Goal: Information Seeking & Learning: Learn about a topic

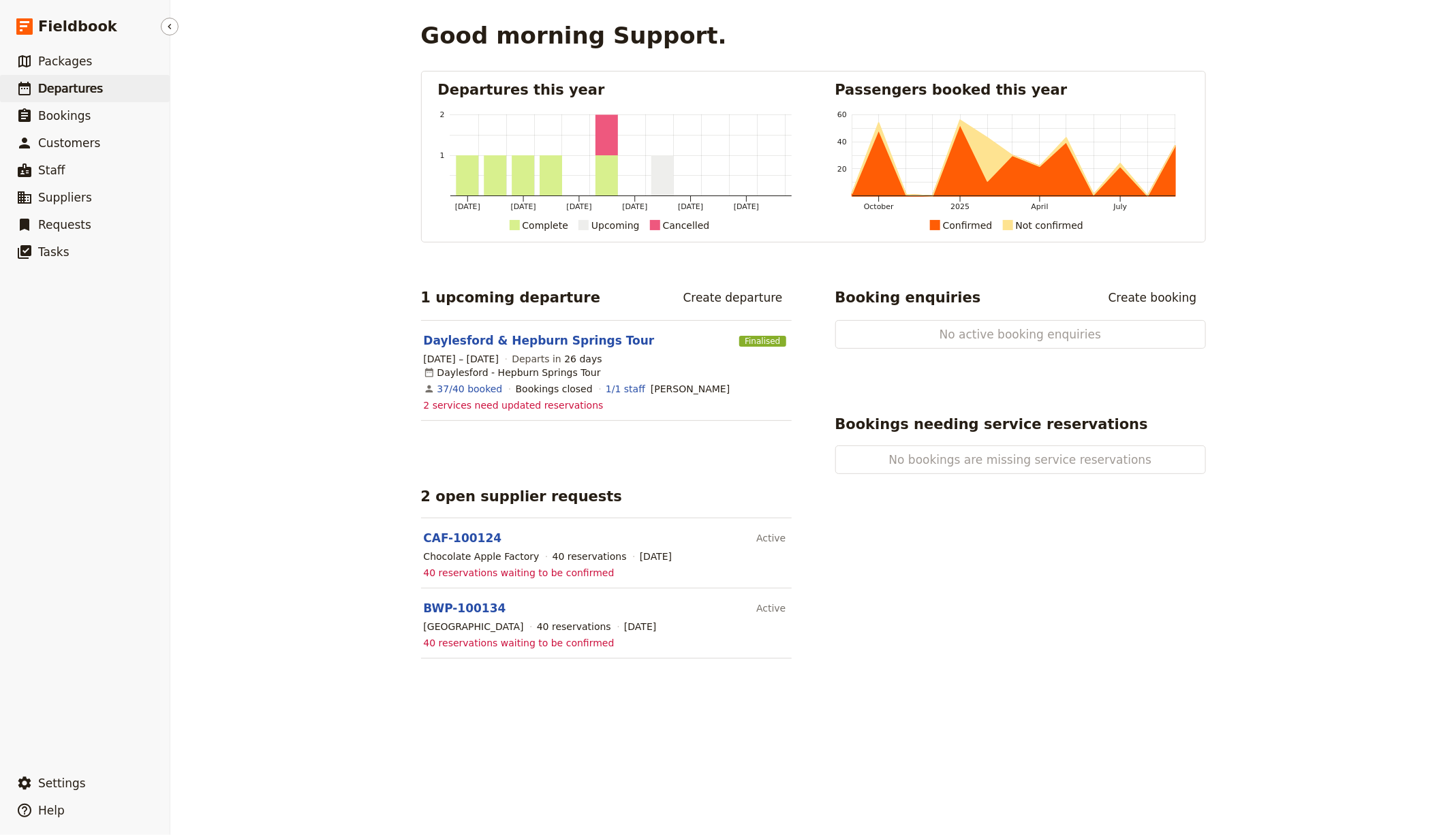
click at [52, 81] on span "Departures" at bounding box center [70, 89] width 65 height 16
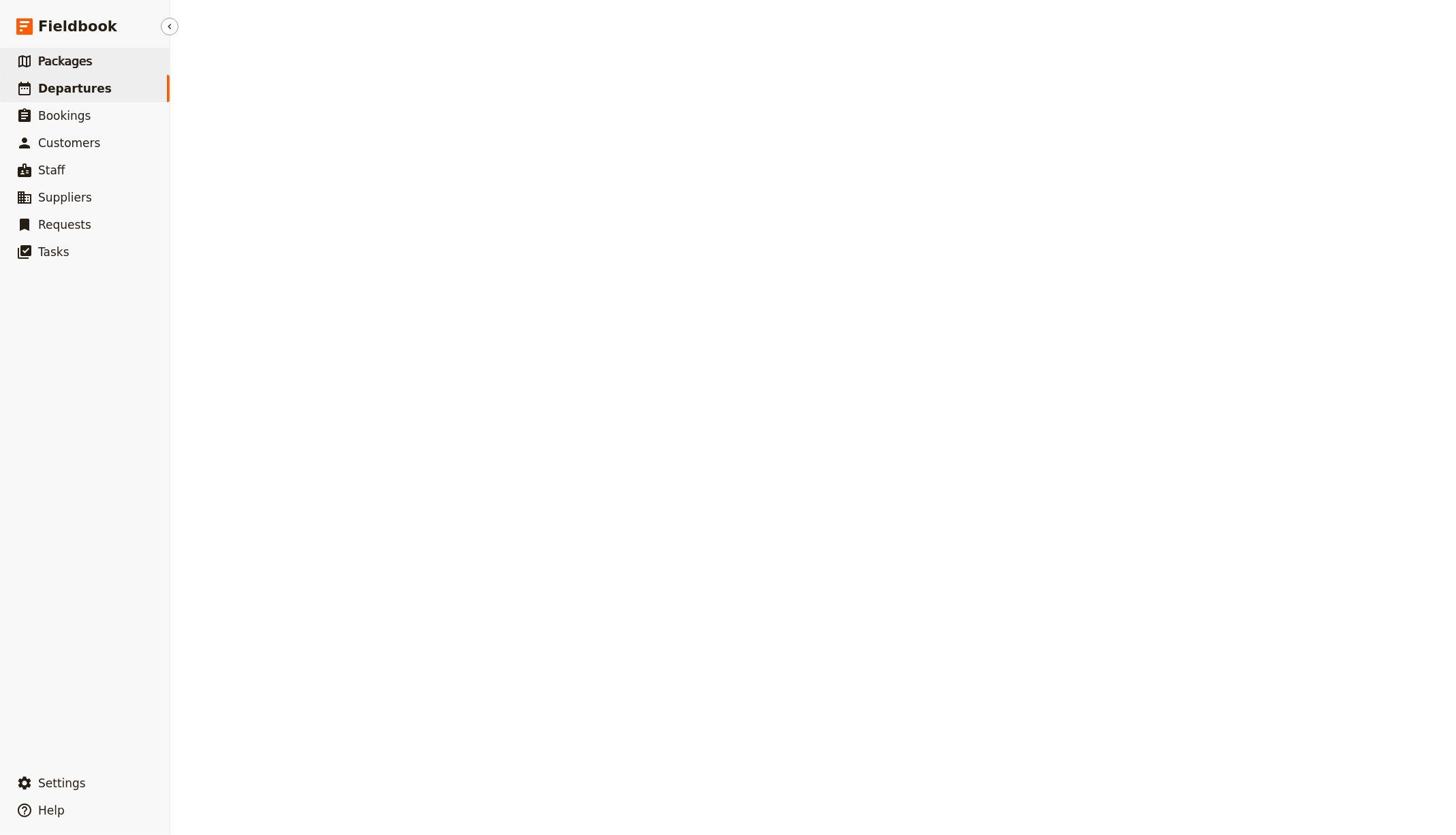
select select "CREATED_AT"
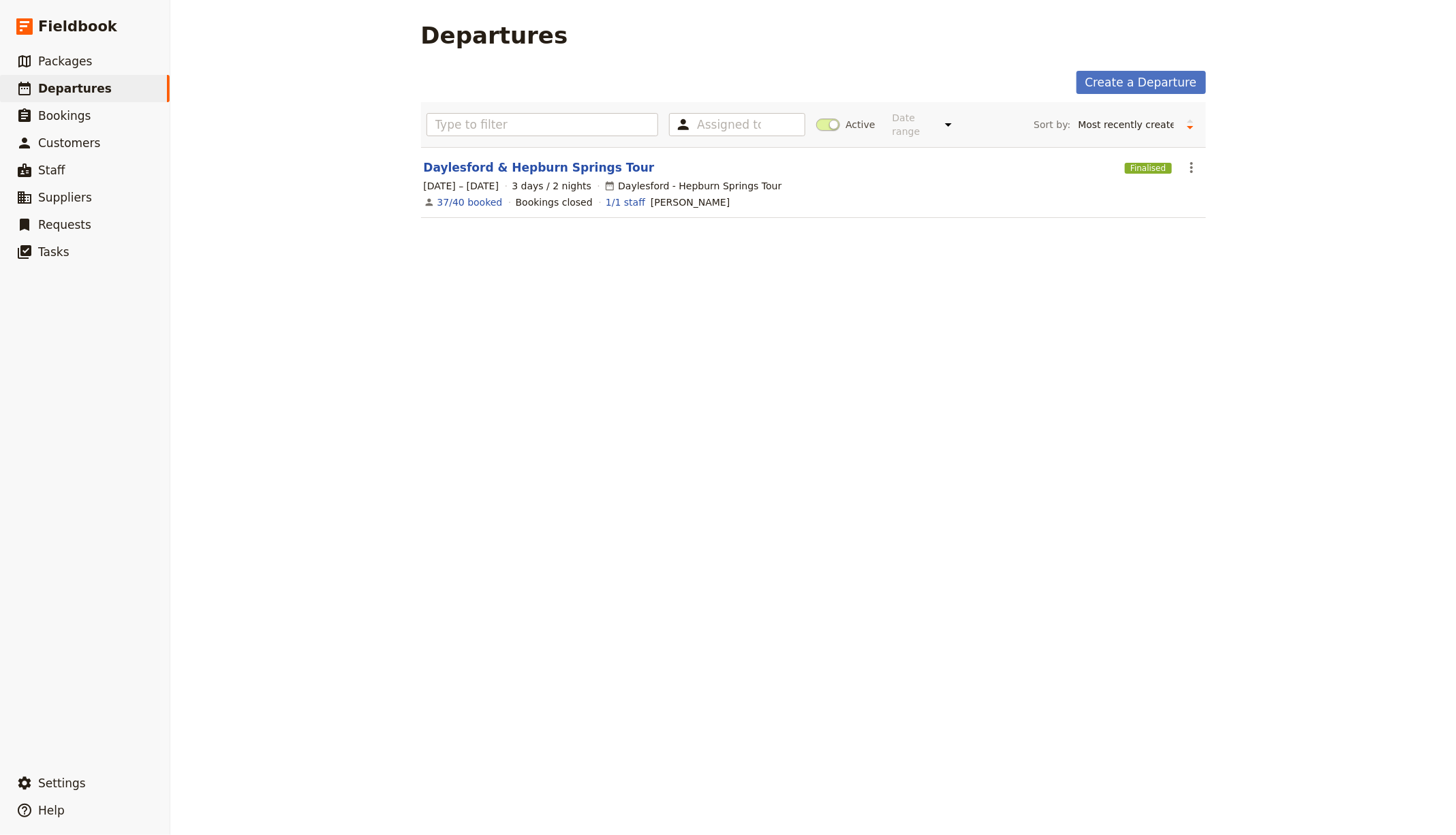
click at [824, 131] on div "Assigned to Active Date range This week Next week This month Next month This ye…" at bounding box center [813, 124] width 774 height 34
click at [826, 121] on span at bounding box center [828, 124] width 24 height 12
click at [816, 118] on input "Active" at bounding box center [816, 118] width 0 height 0
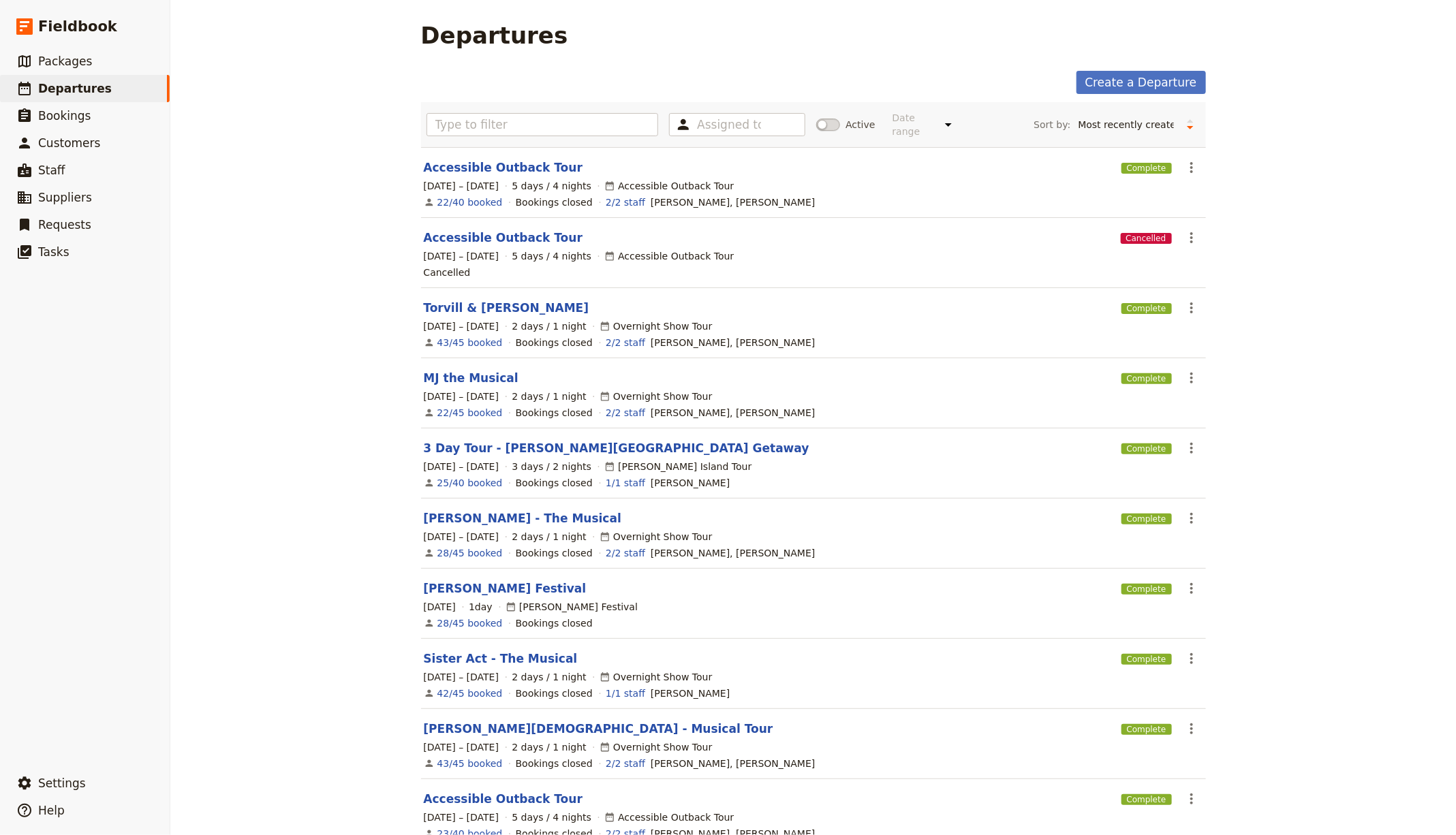
click at [822, 122] on span at bounding box center [828, 124] width 24 height 12
click at [816, 118] on input "Active" at bounding box center [816, 118] width 0 height 0
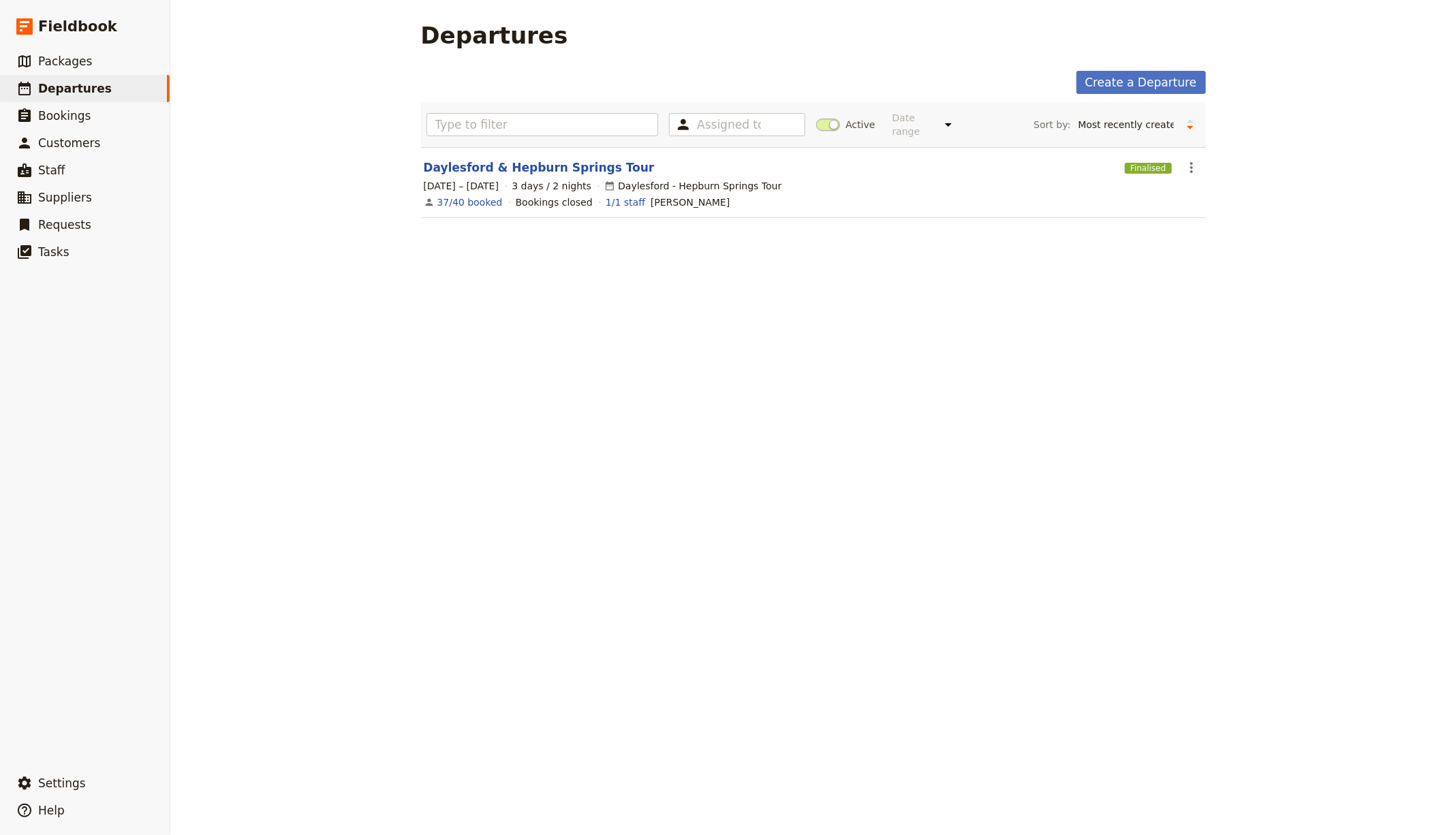
click at [598, 175] on section "Daylesford & Hepburn Springs Tour Finalised ​ 8 – 10 Oct 2025 3 days / 2 nights…" at bounding box center [813, 182] width 785 height 71
click at [548, 159] on link "Daylesford & Hepburn Springs Tour" at bounding box center [538, 168] width 231 height 16
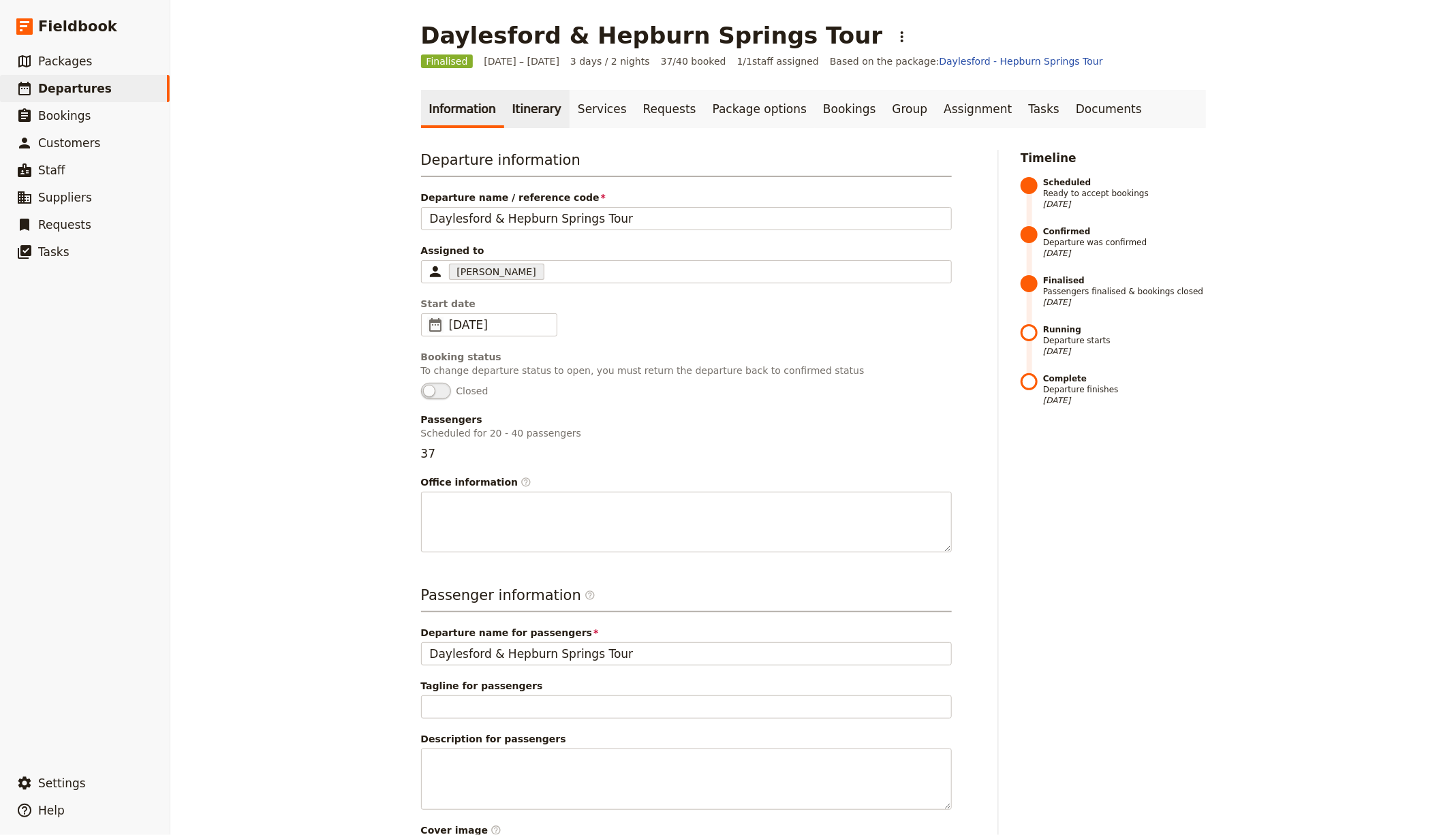
click at [509, 109] on link "Itinerary" at bounding box center [537, 108] width 66 height 38
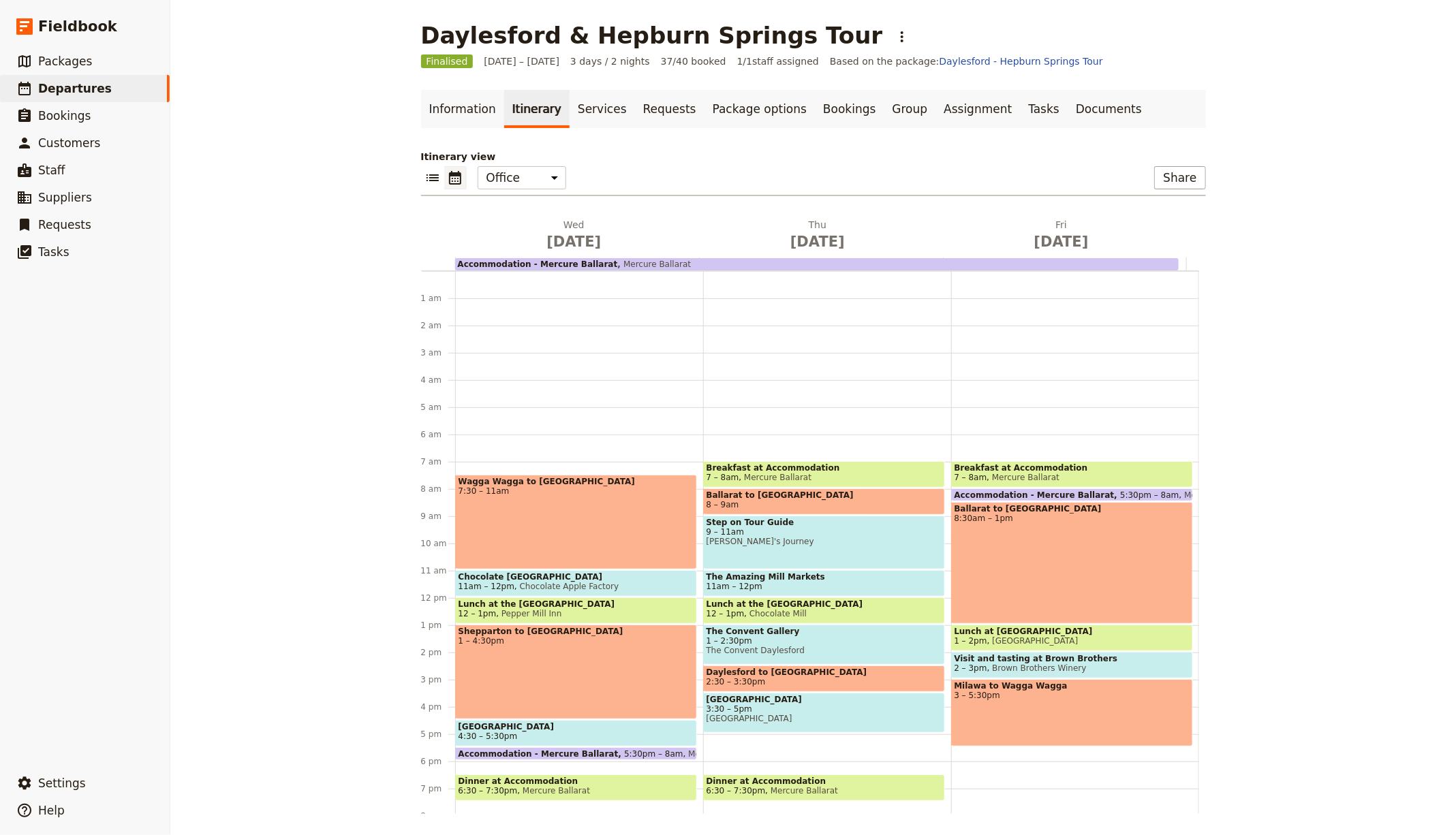
scroll to position [123, 0]
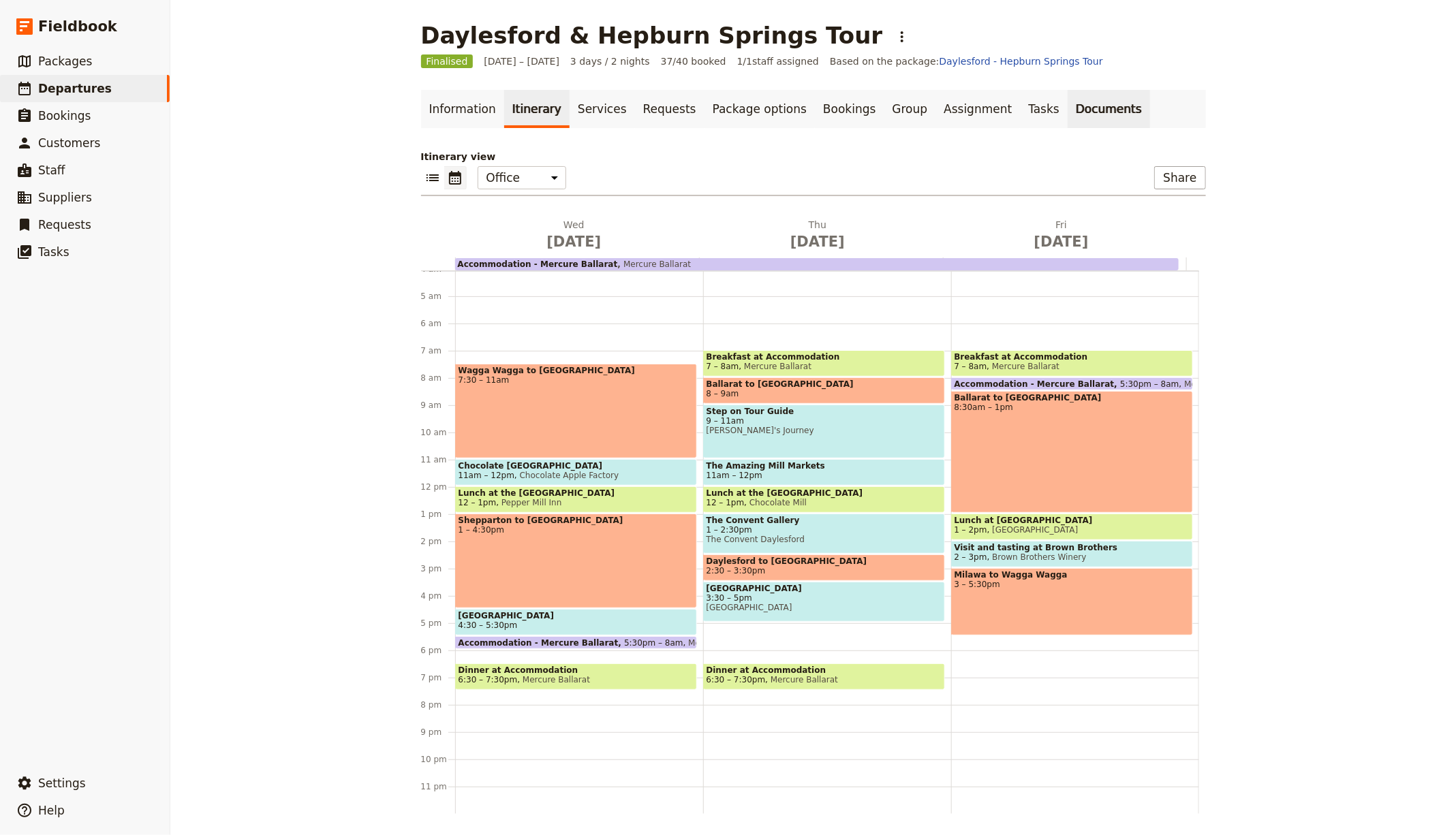
click at [1068, 109] on link "Documents" at bounding box center [1109, 108] width 82 height 38
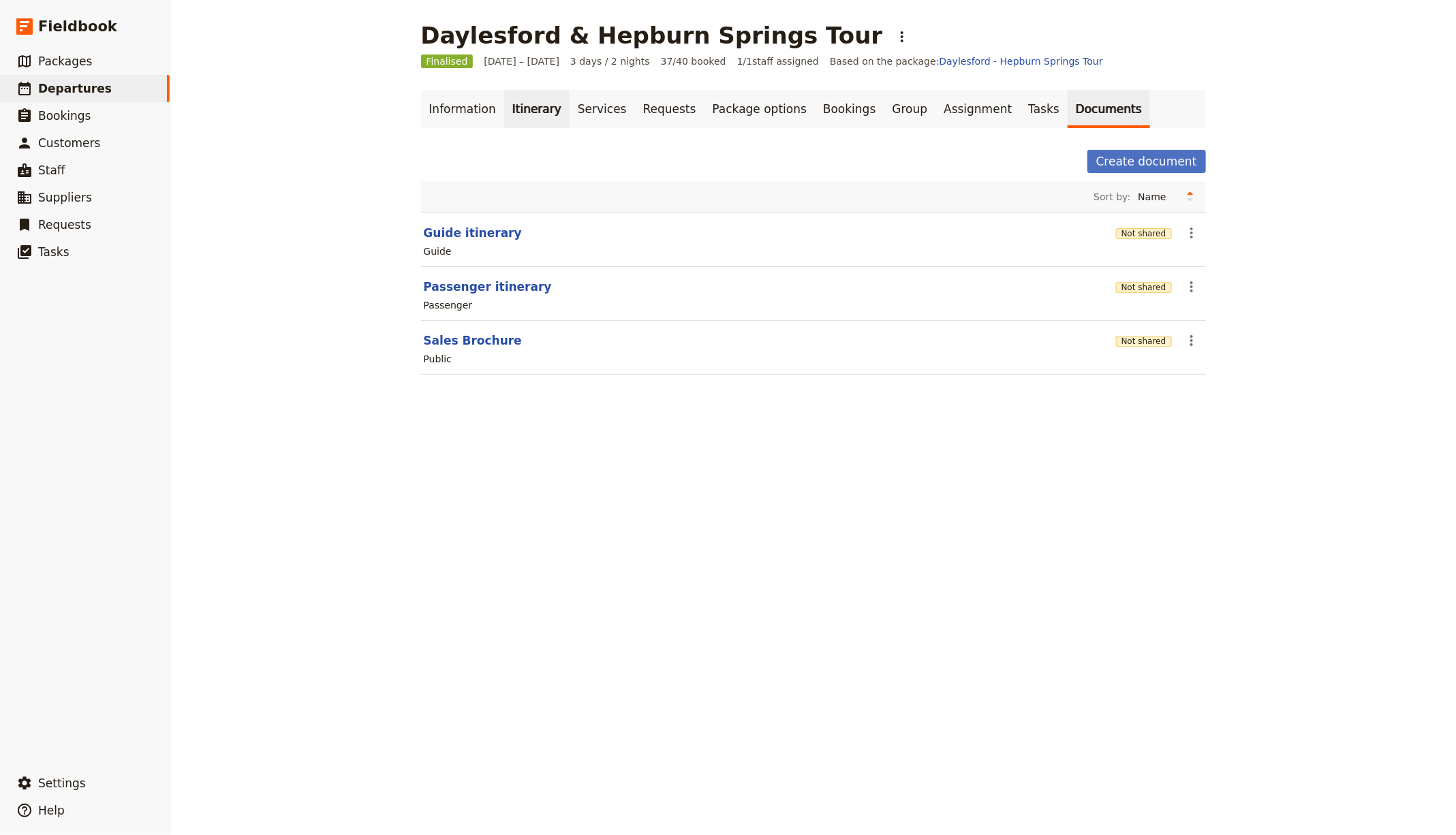
click at [508, 122] on link "Itinerary" at bounding box center [537, 108] width 66 height 38
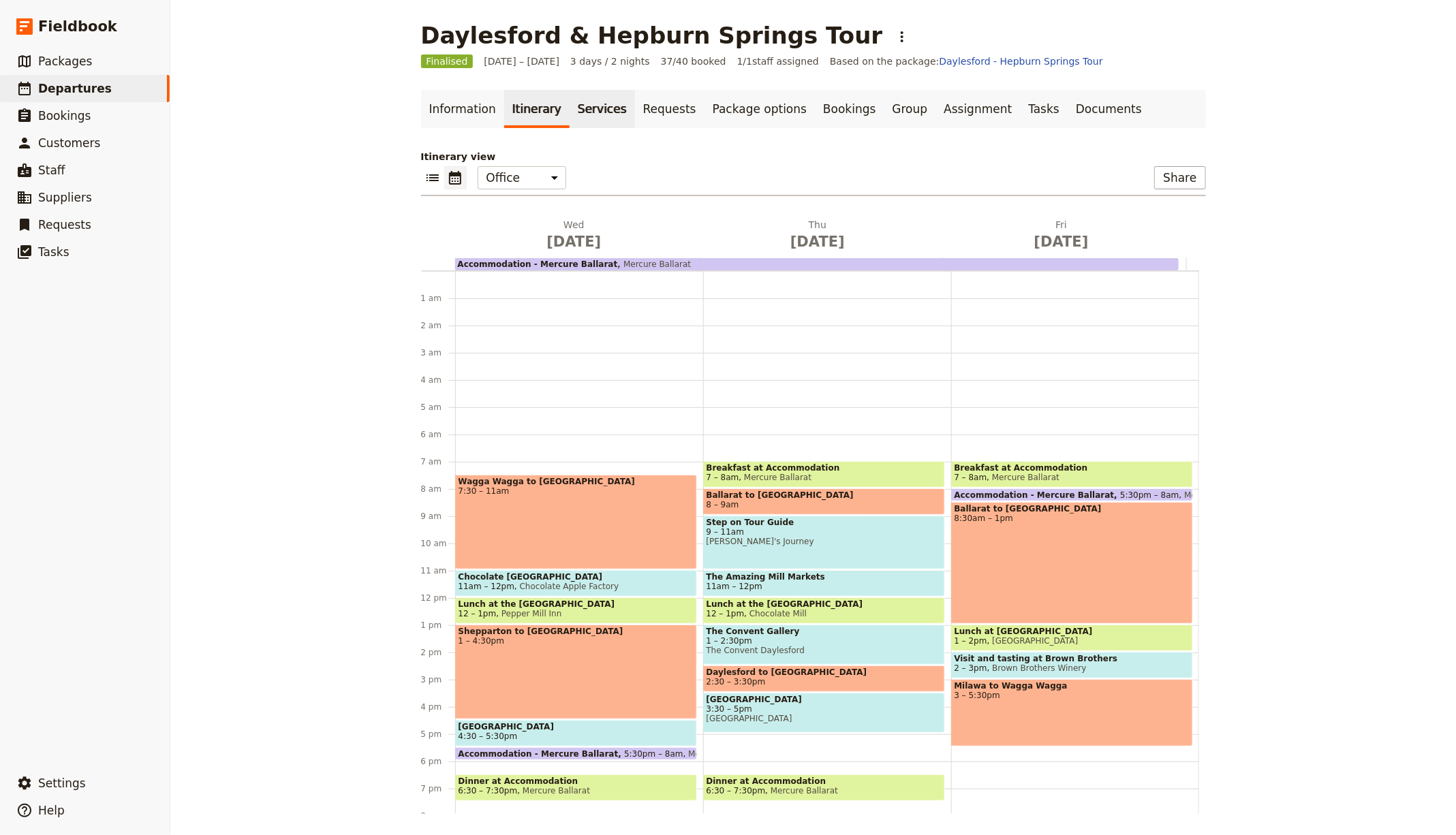
scroll to position [123, 0]
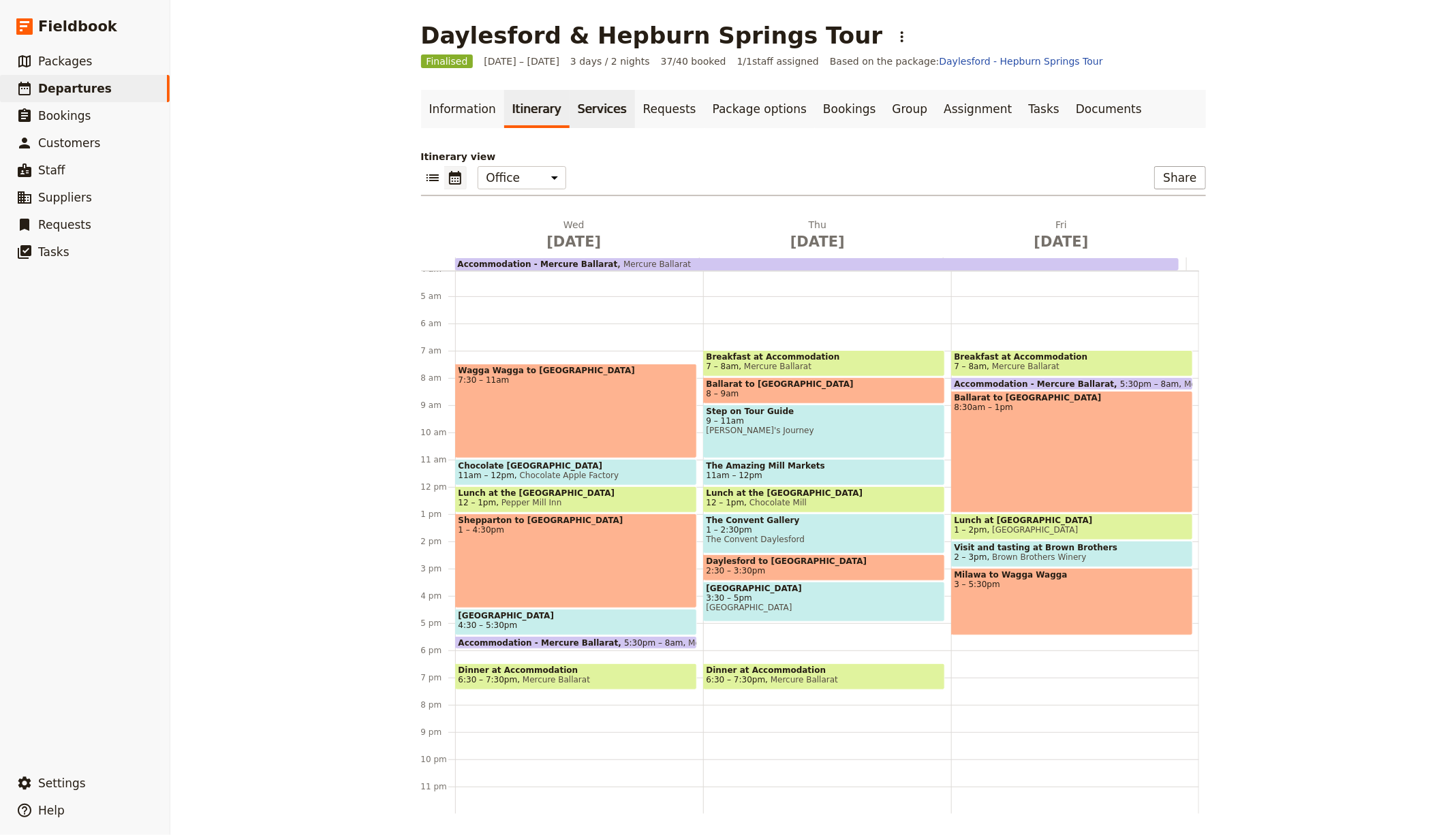
click at [597, 104] on link "Services" at bounding box center [603, 108] width 66 height 38
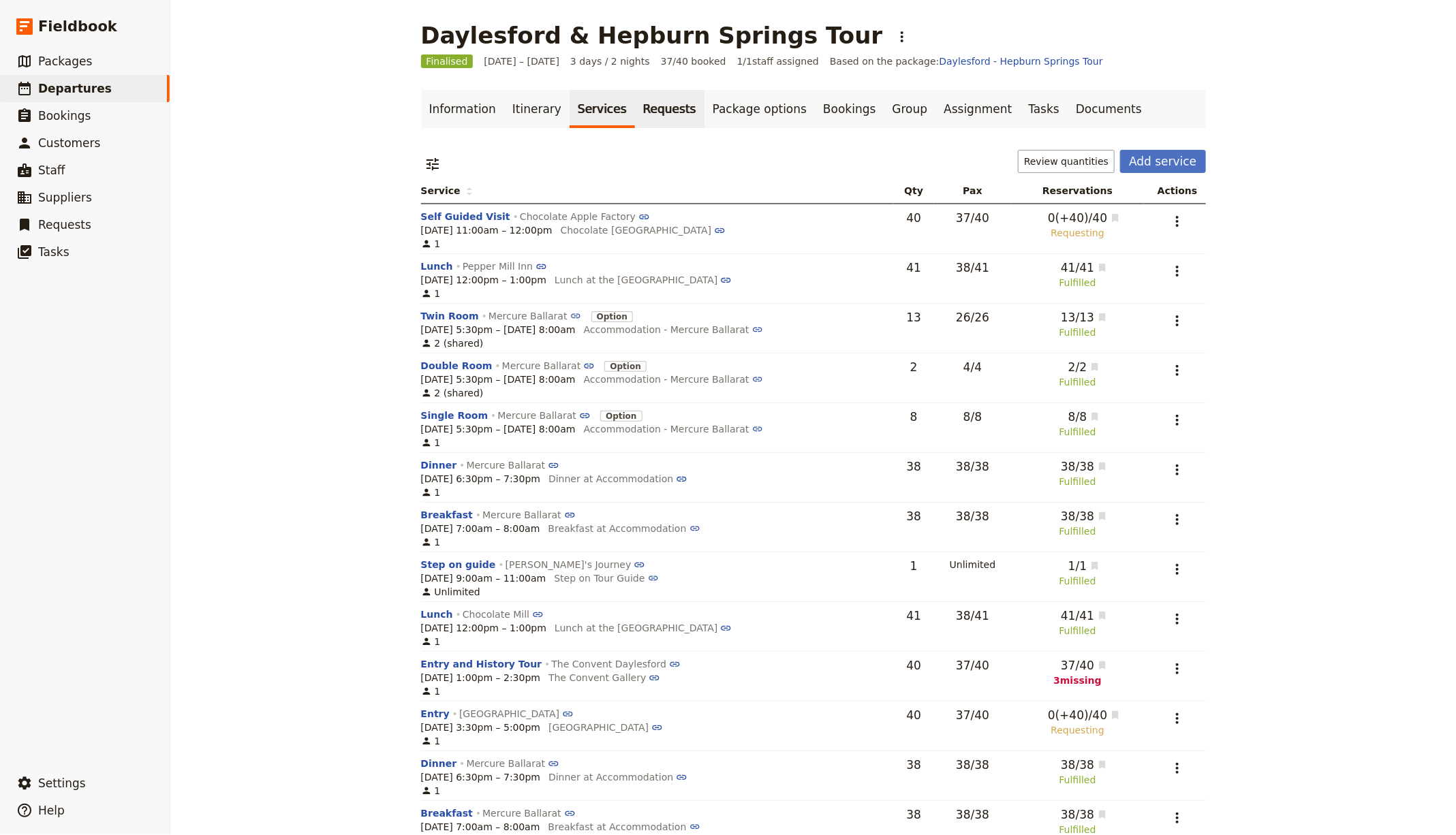
click at [656, 118] on link "Requests" at bounding box center [669, 108] width 70 height 38
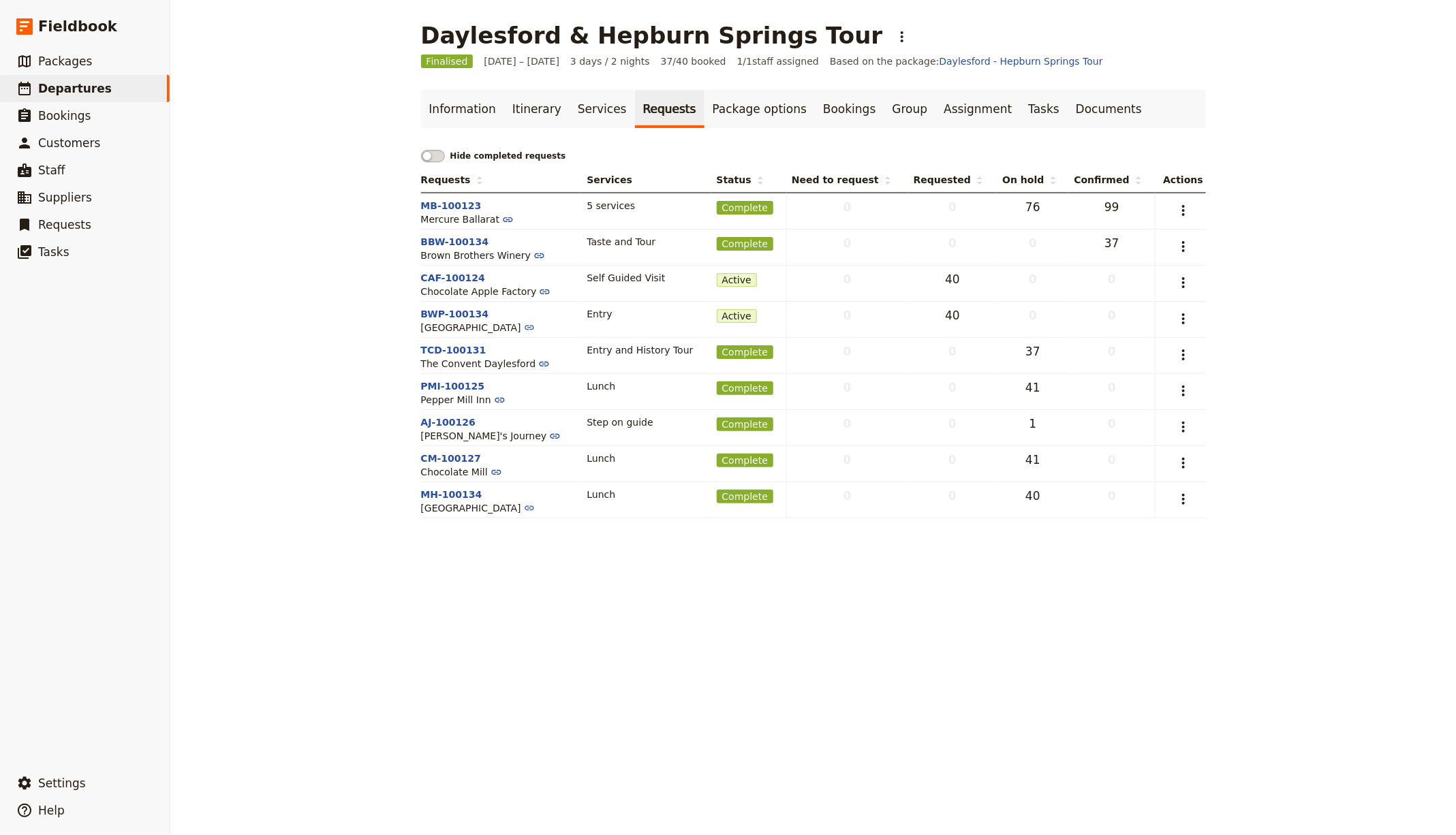
click at [1028, 53] on main "Daylesford & Hepburn Springs Tour ​ Finalised 8 – 10 Oct 2025 3 days / 2 nights…" at bounding box center [813, 270] width 818 height 540
click at [77, 53] on span "Packages" at bounding box center [64, 62] width 53 height 16
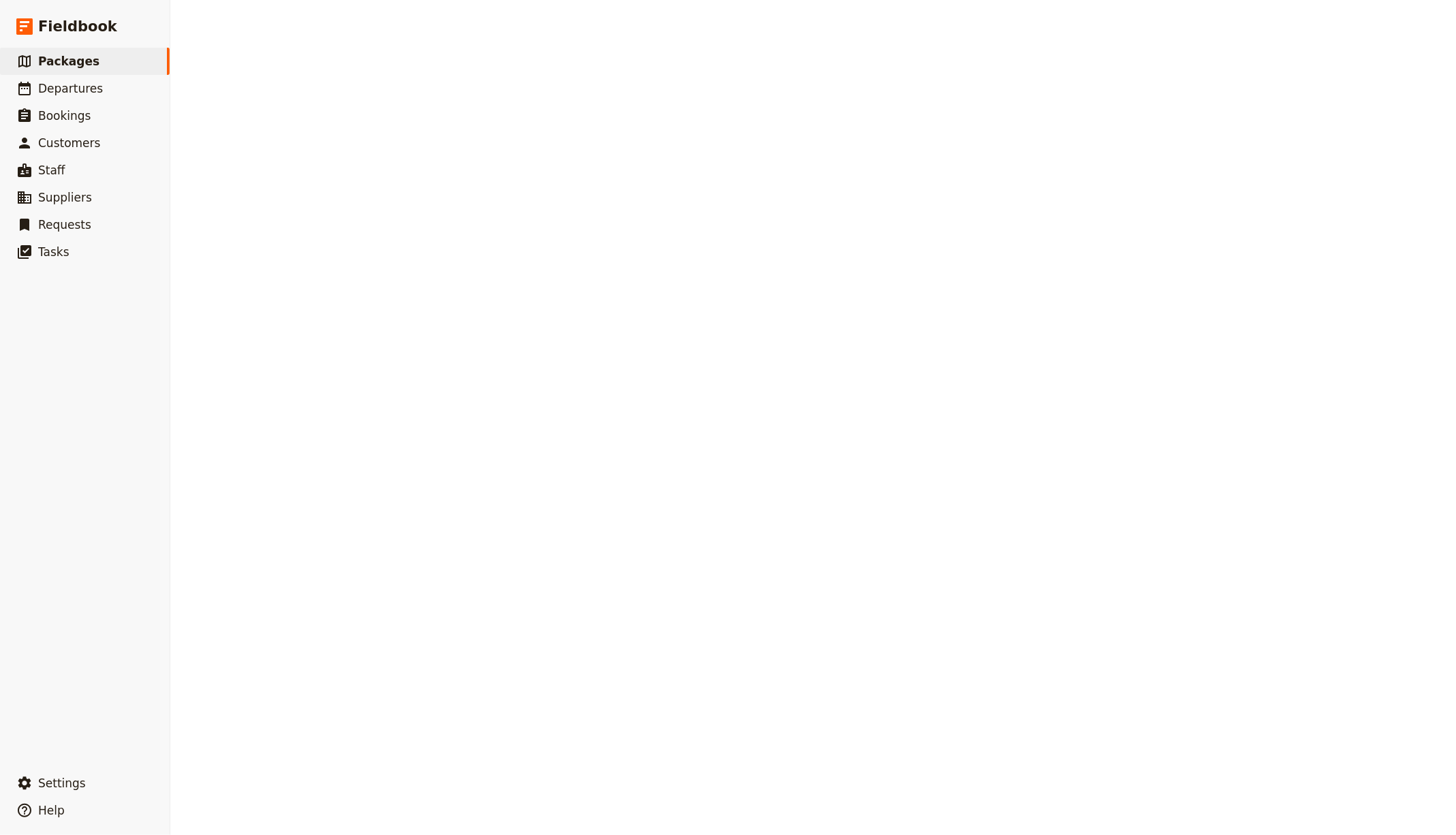
select select "UPDATED_AT"
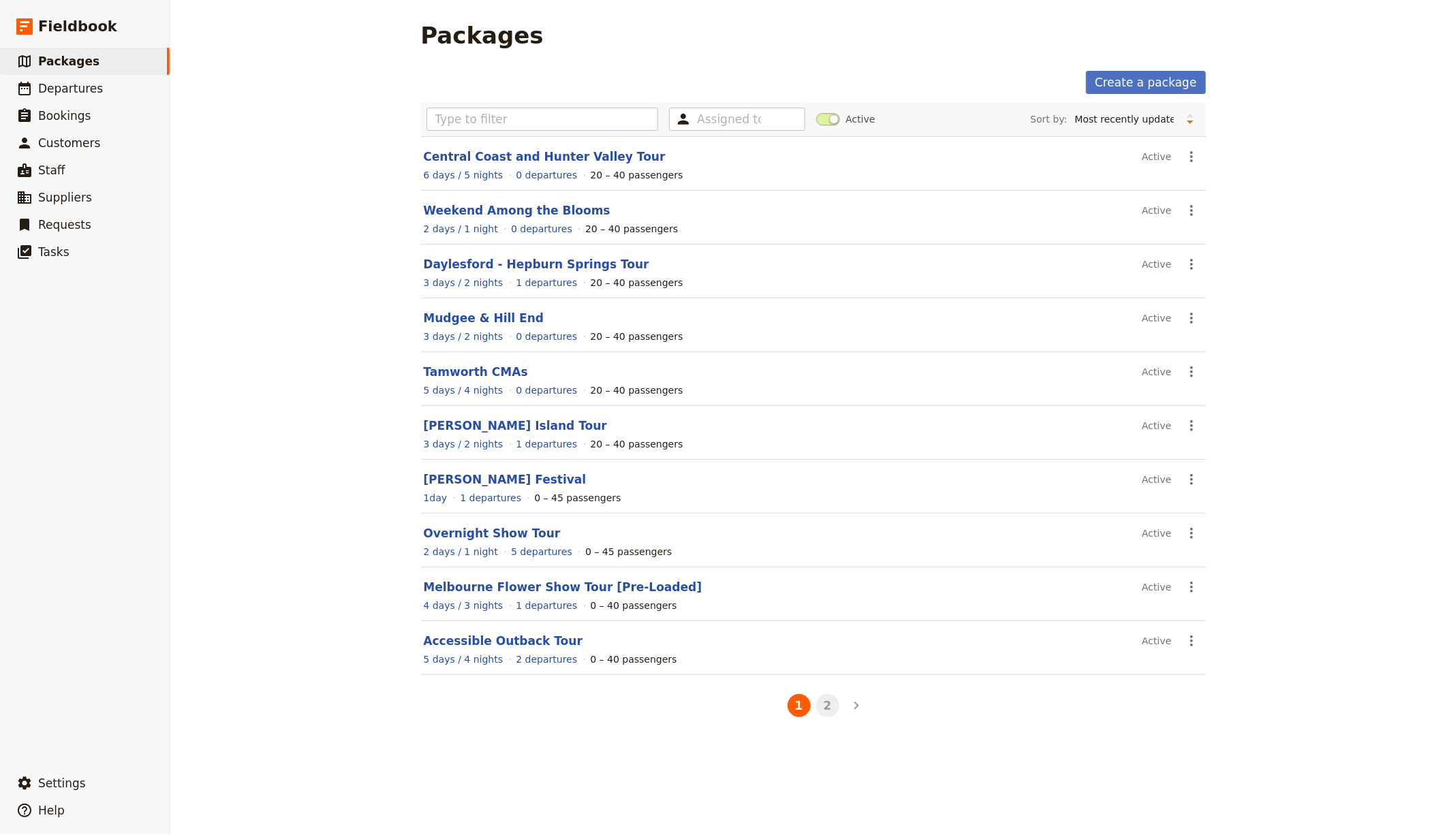
click at [821, 699] on button "2" at bounding box center [828, 706] width 23 height 23
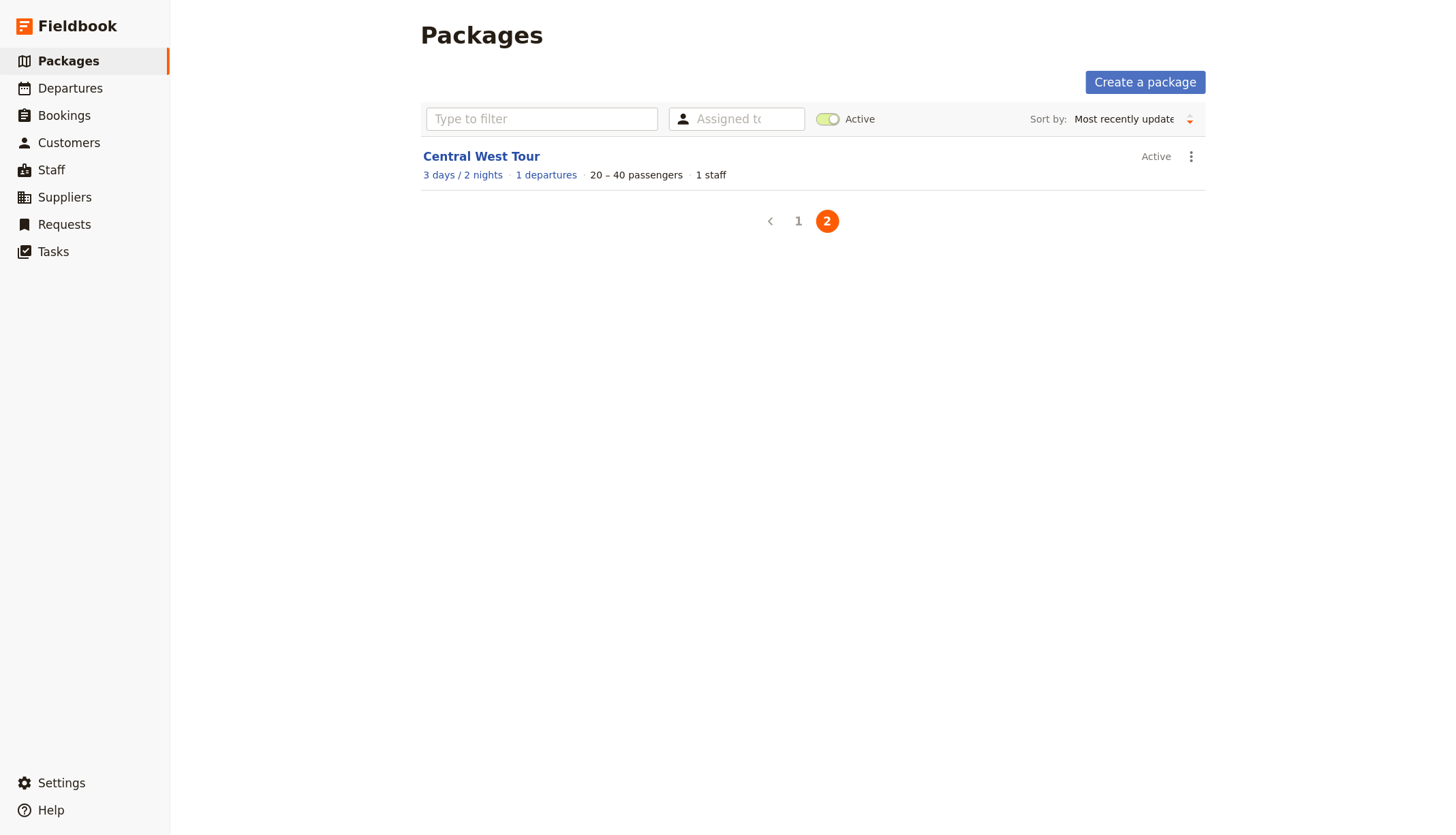
click at [814, 218] on li "2" at bounding box center [828, 221] width 29 height 29
click at [797, 221] on button "1" at bounding box center [799, 221] width 23 height 23
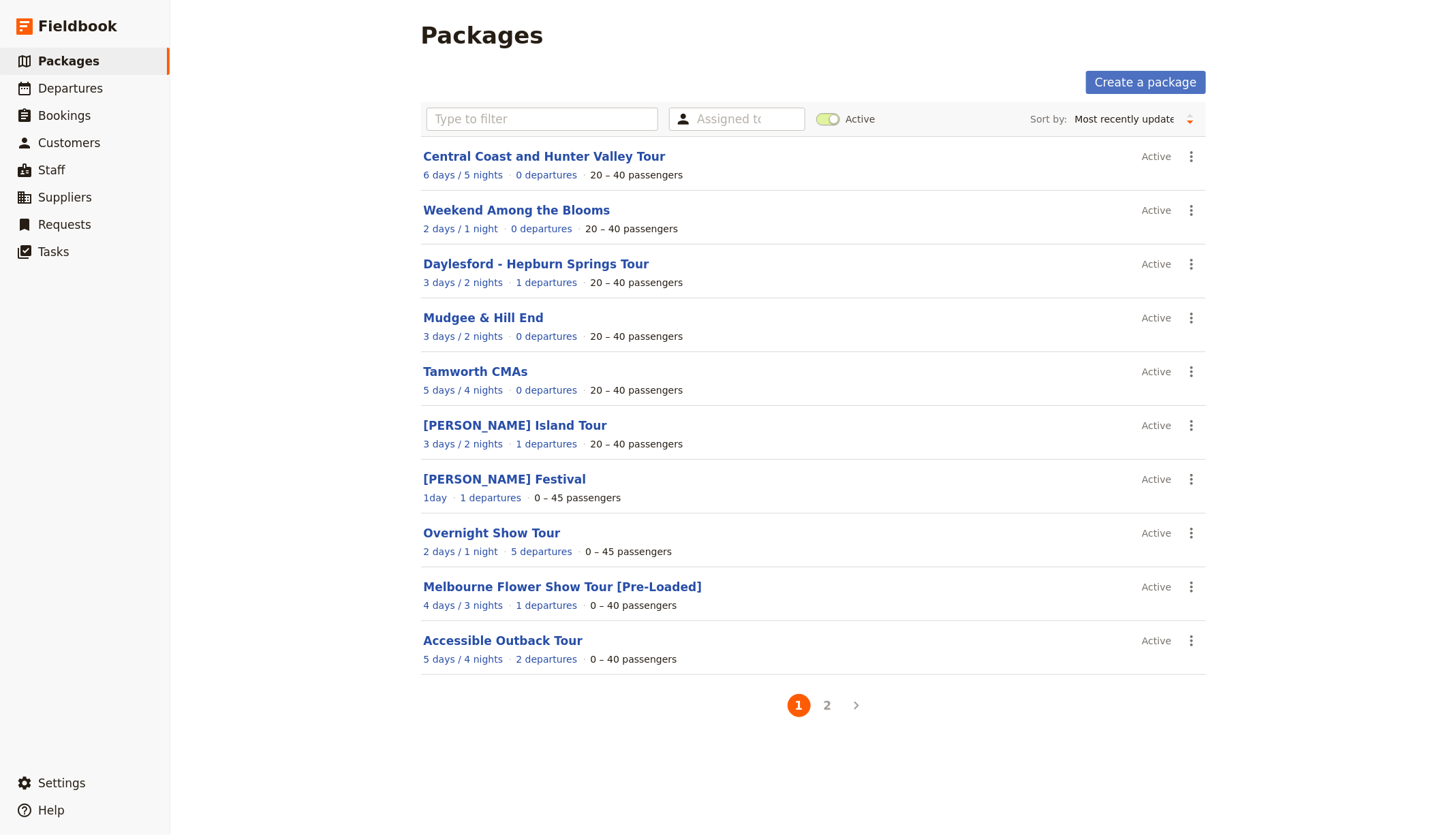
click at [824, 118] on span at bounding box center [828, 119] width 24 height 12
click at [816, 113] on input "Active" at bounding box center [816, 113] width 0 height 0
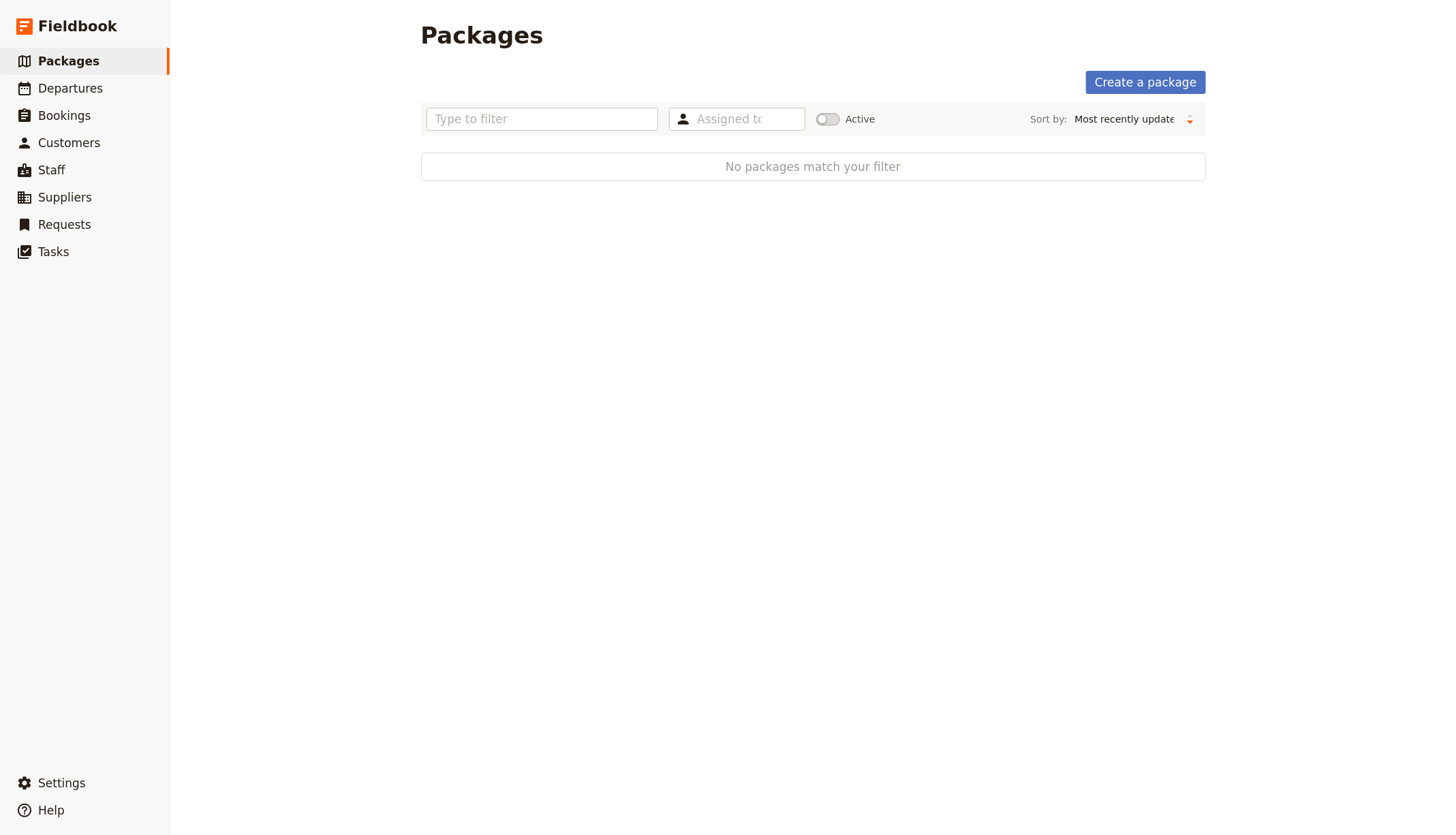
click at [824, 118] on span at bounding box center [828, 119] width 24 height 12
click at [816, 113] on input "Active" at bounding box center [816, 113] width 0 height 0
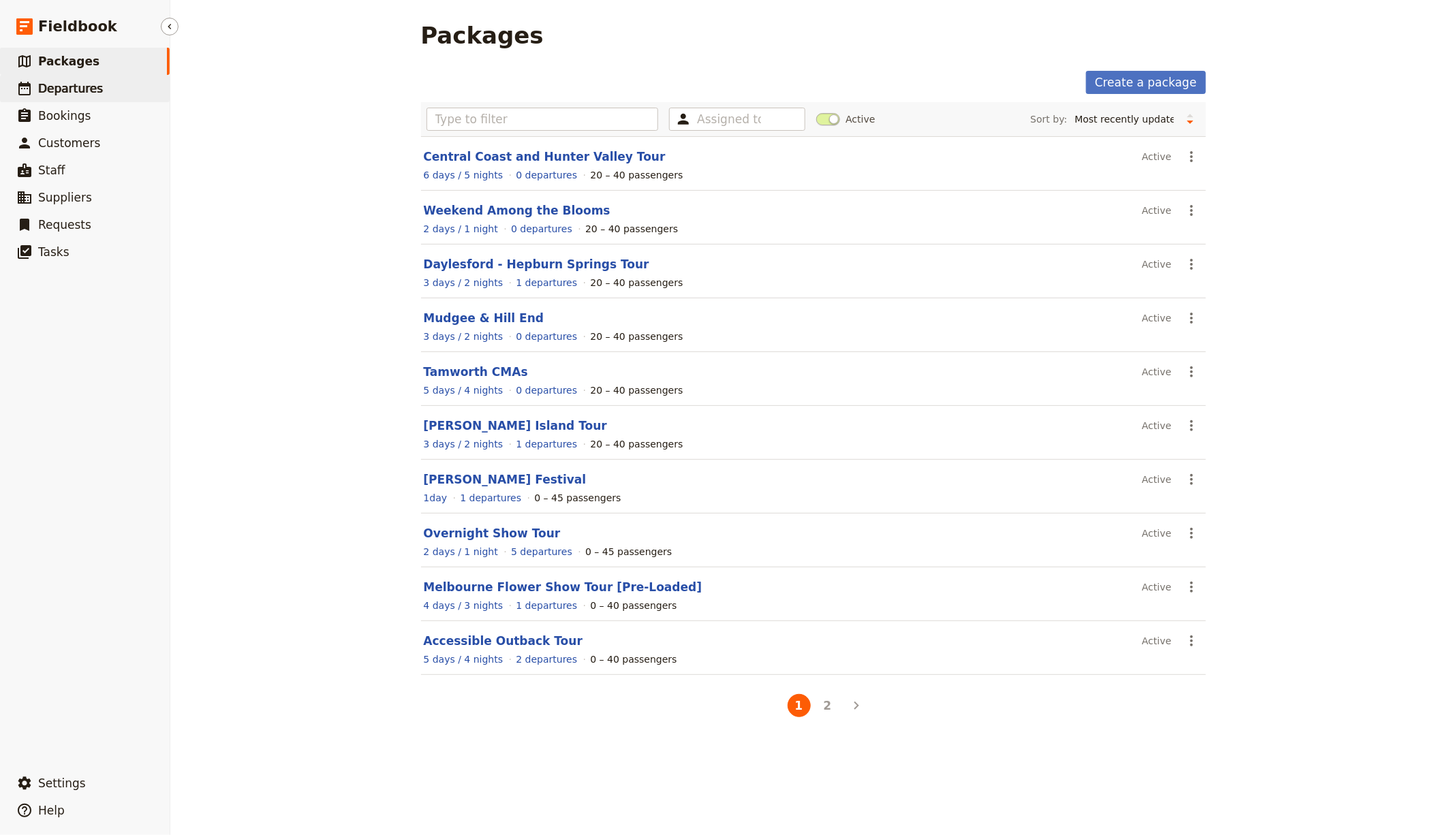
click at [124, 85] on link "​ Departures" at bounding box center [85, 88] width 169 height 27
select select "CREATED_AT"
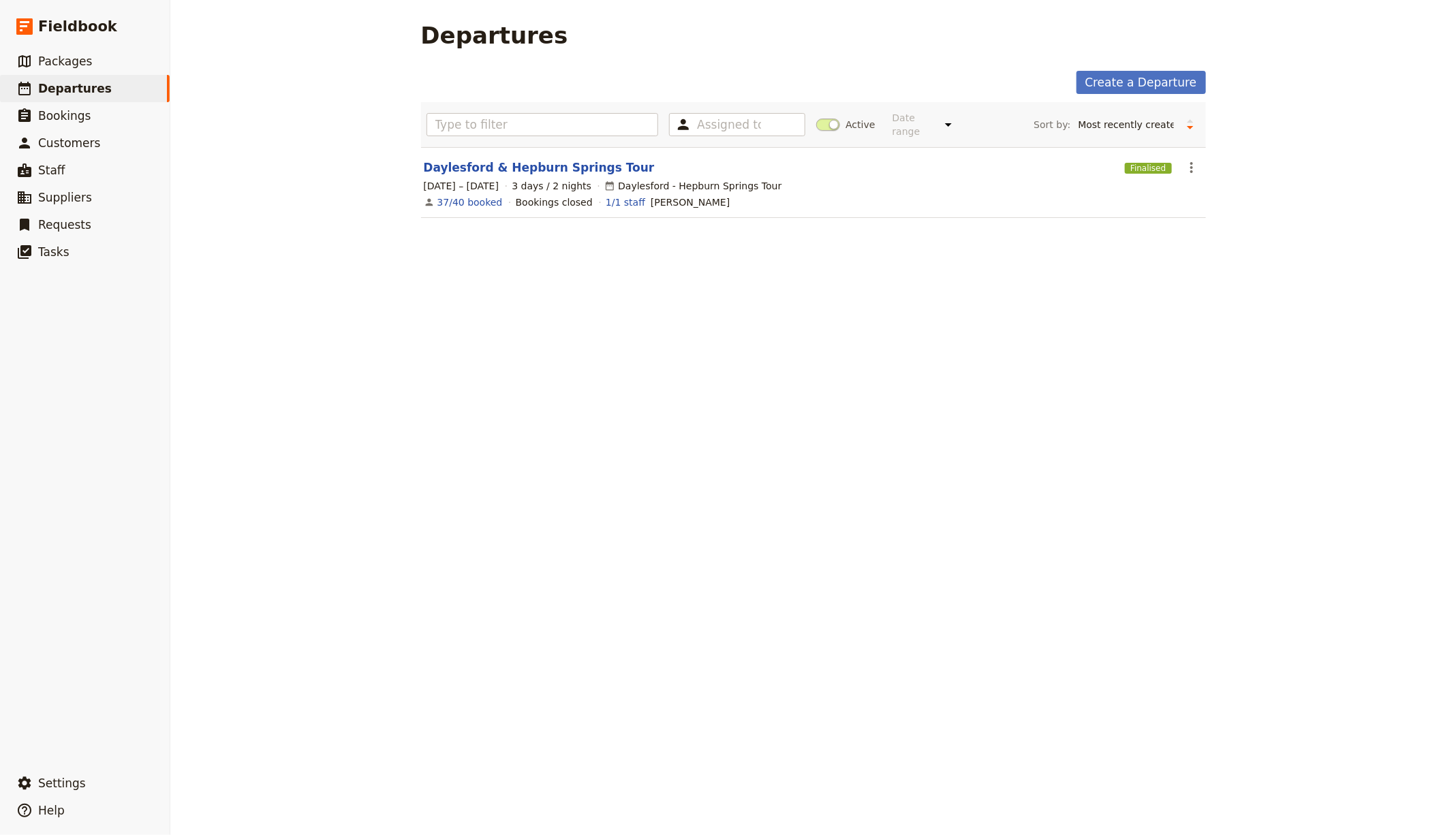
click at [835, 126] on label "Active" at bounding box center [845, 124] width 58 height 14
click at [816, 118] on input "Active" at bounding box center [816, 118] width 0 height 0
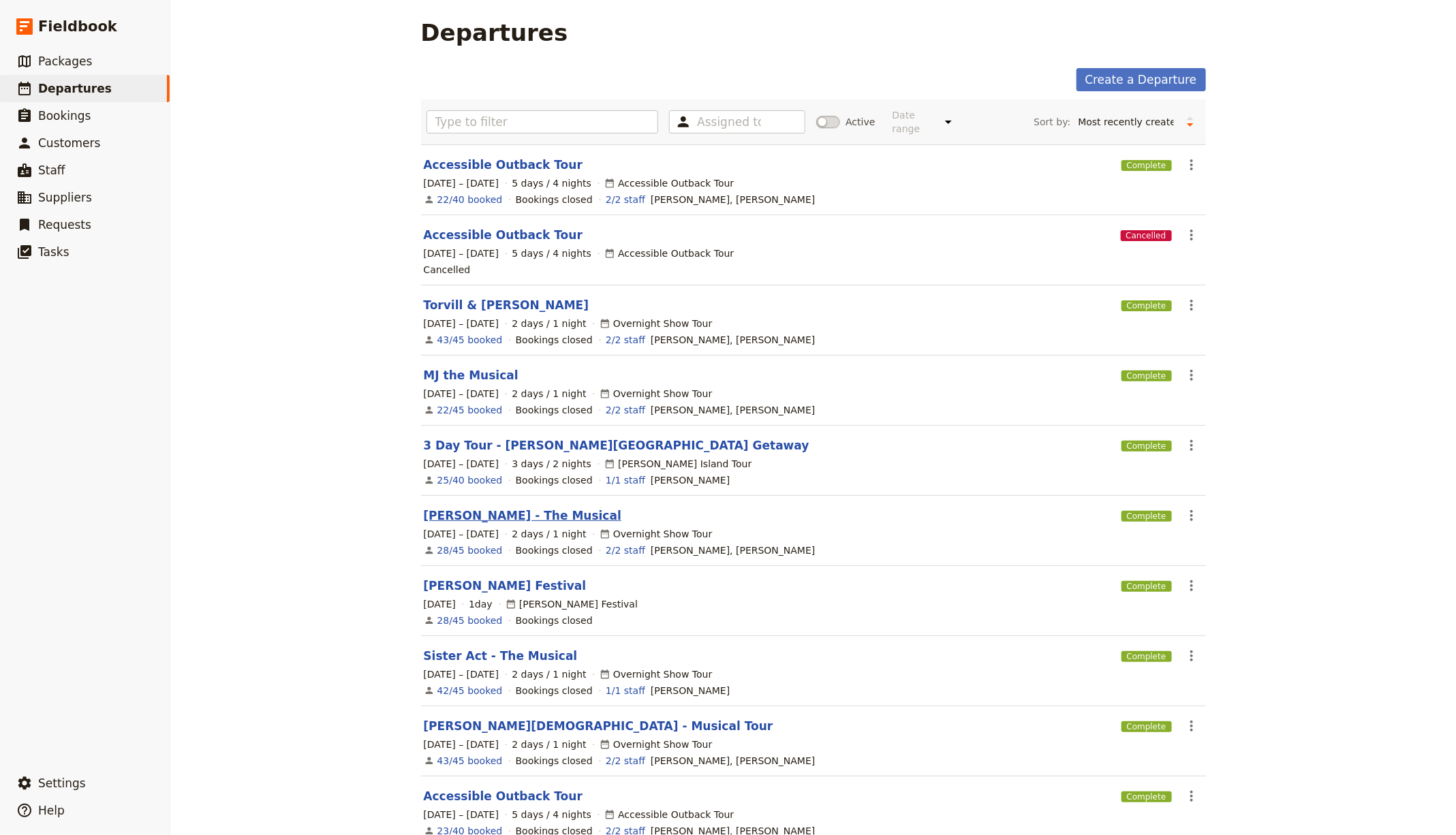
scroll to position [3, 0]
click at [468, 509] on link "Annie - The Musical" at bounding box center [522, 515] width 197 height 16
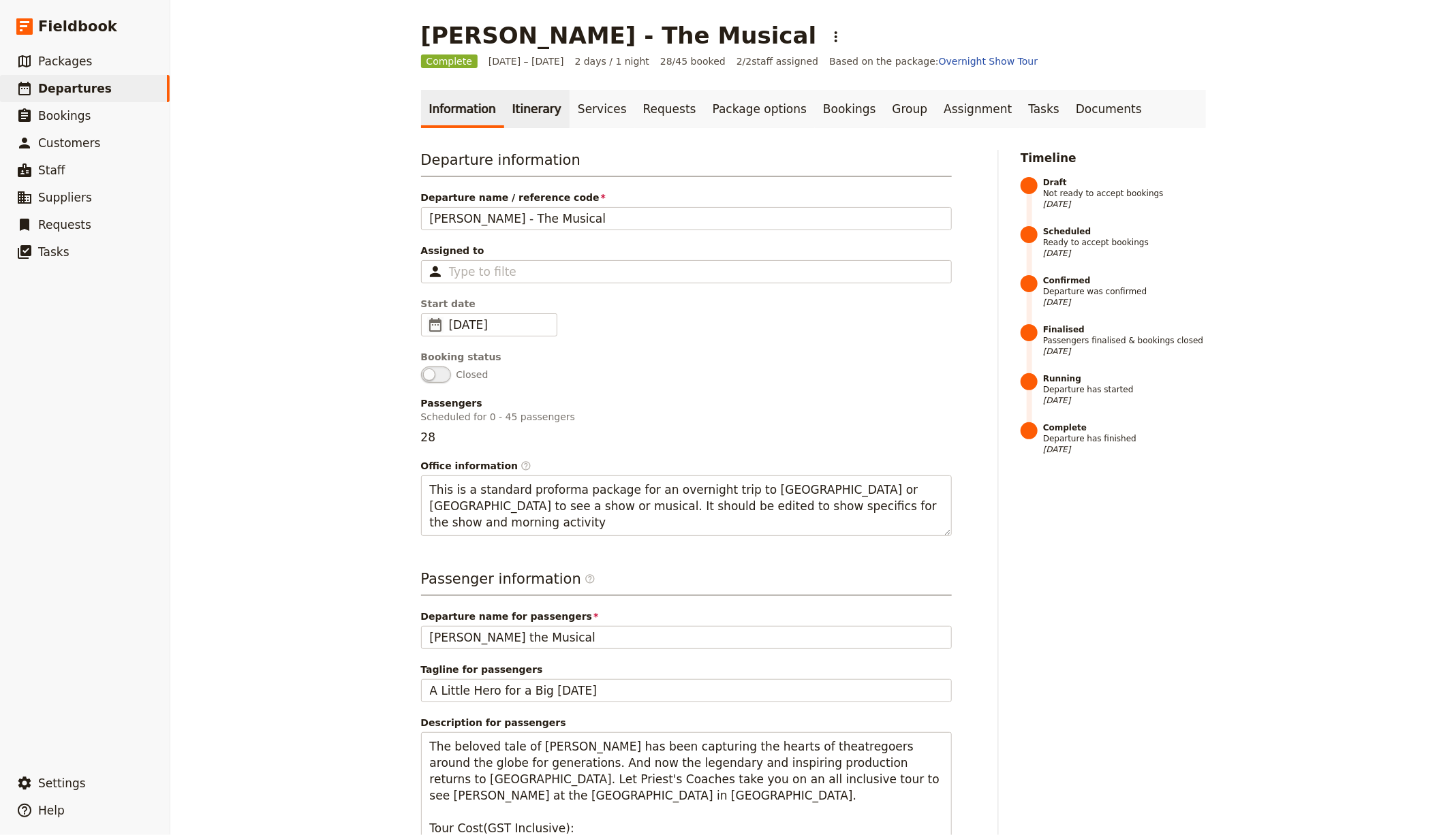
click at [529, 104] on link "Itinerary" at bounding box center [537, 108] width 66 height 38
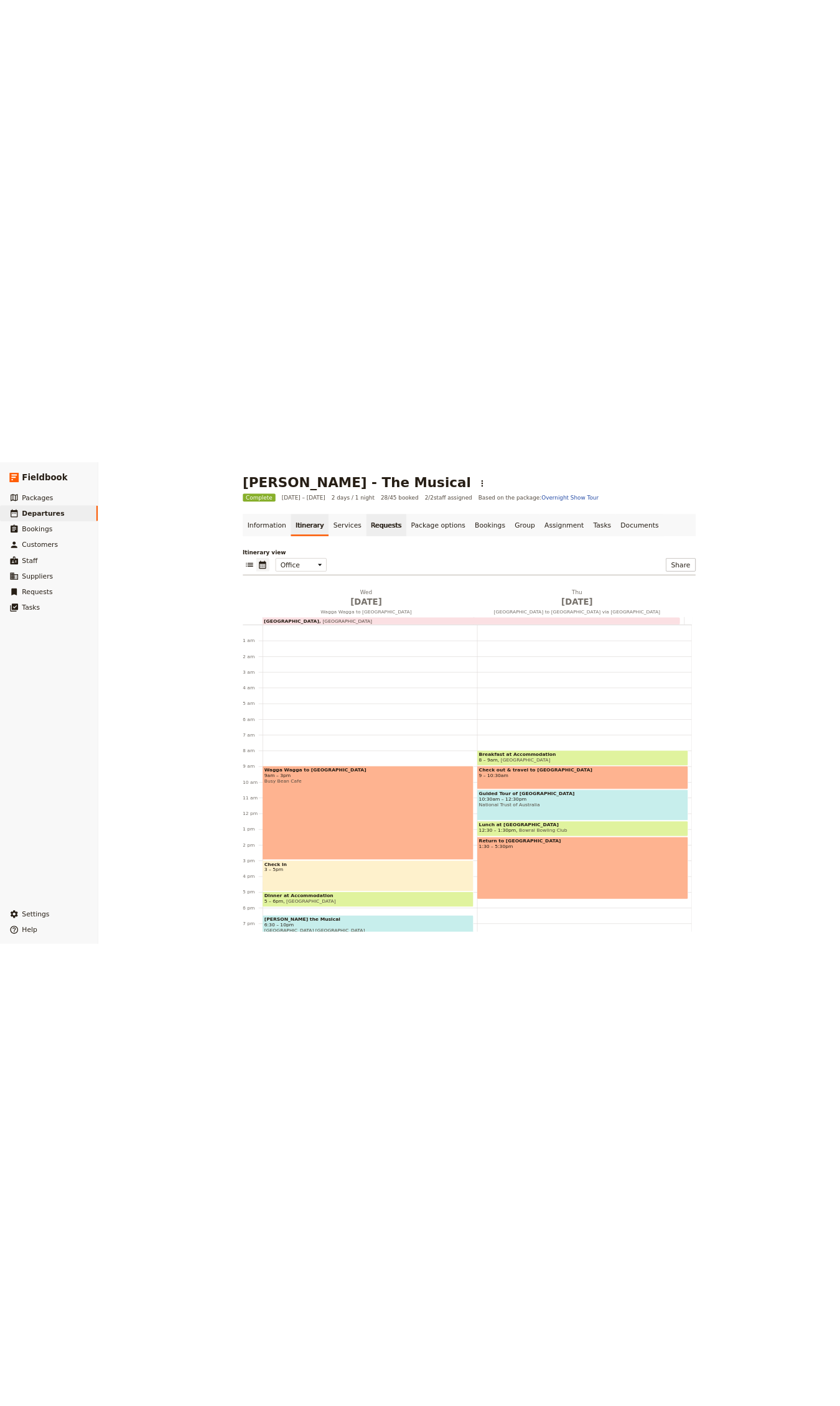
scroll to position [122, 0]
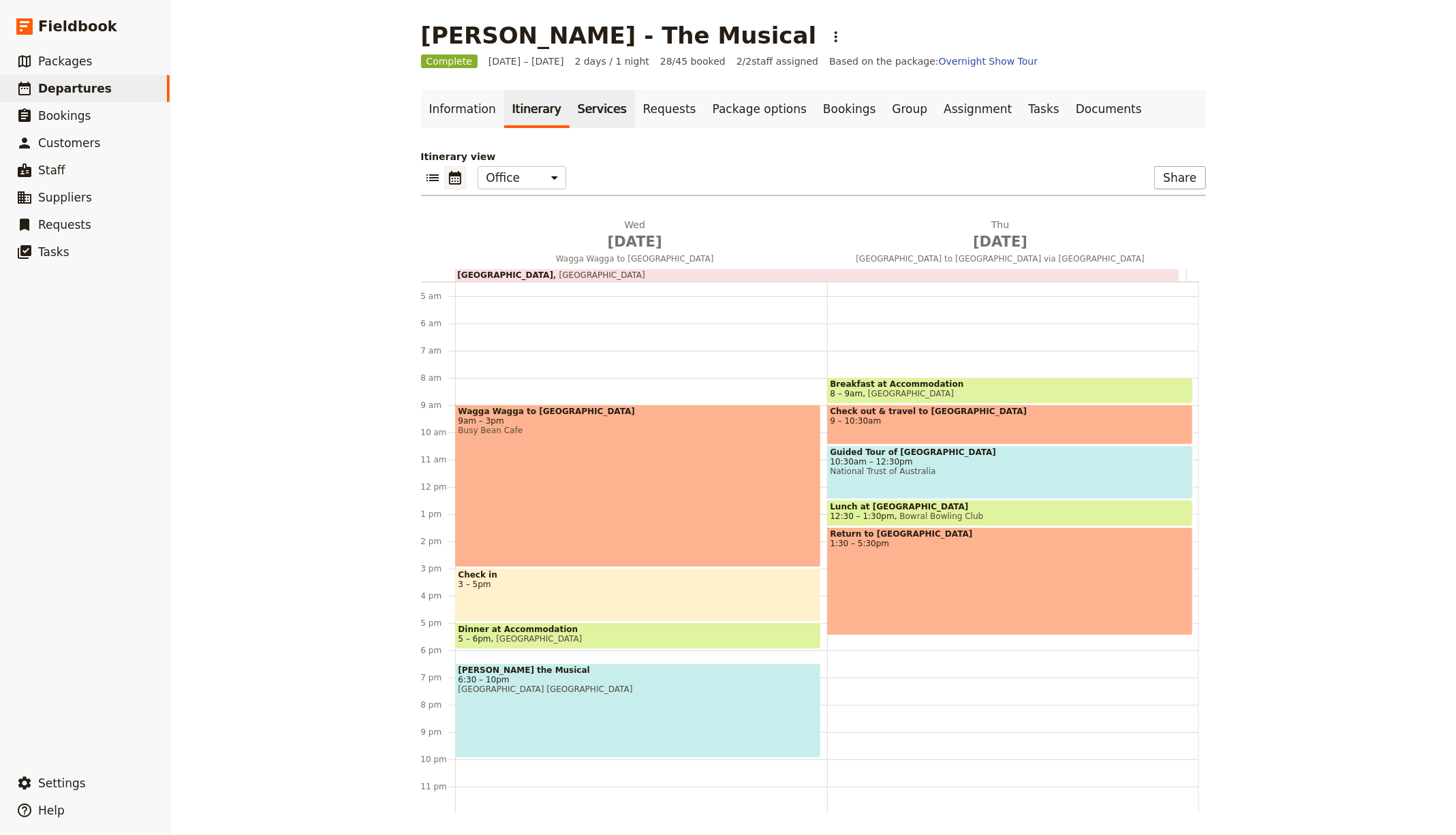
click at [595, 107] on link "Services" at bounding box center [603, 108] width 66 height 38
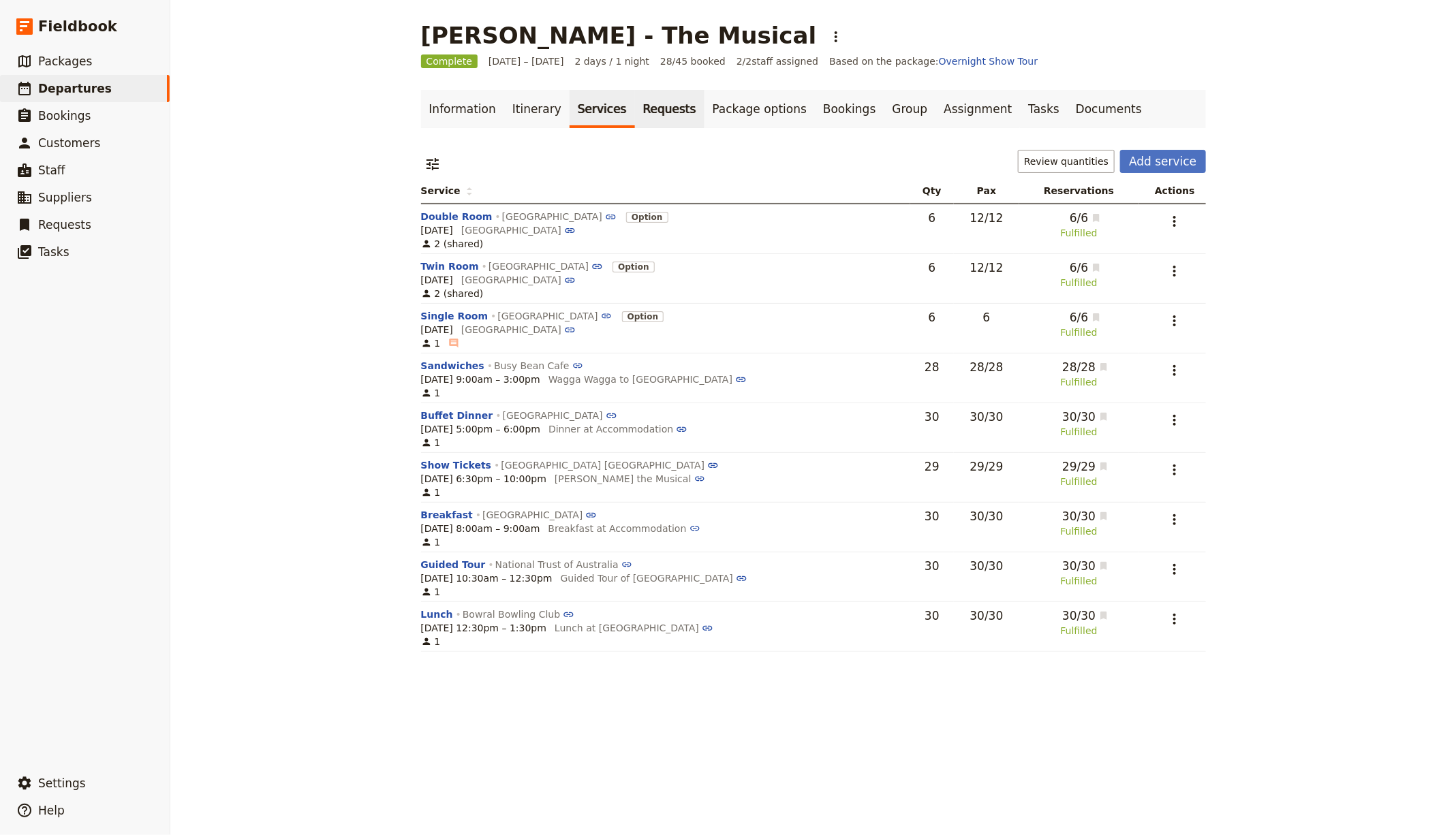
click at [638, 108] on link "Requests" at bounding box center [669, 108] width 70 height 38
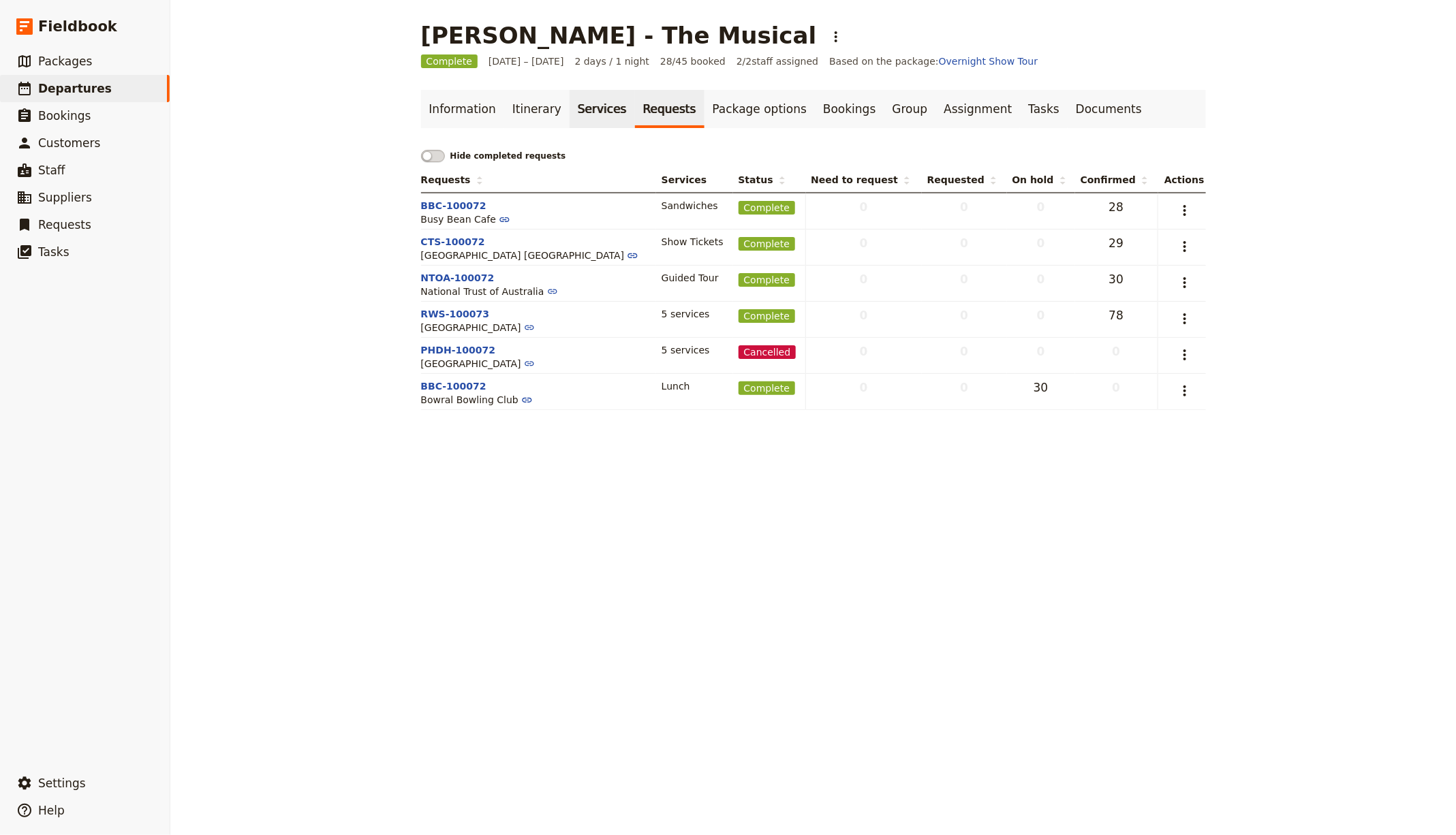
click at [575, 108] on link "Services" at bounding box center [603, 108] width 66 height 38
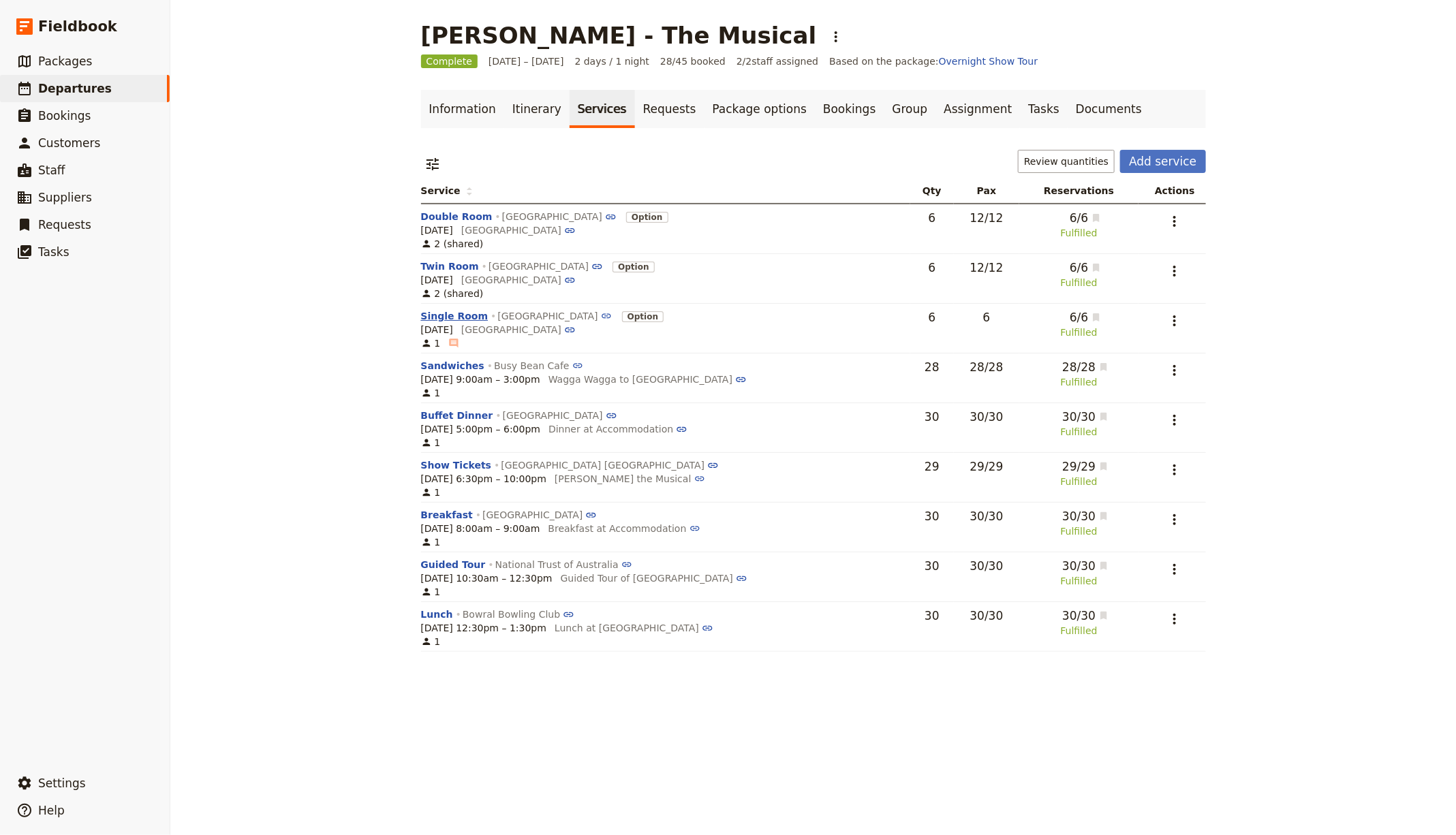
click at [442, 311] on button "Single Room" at bounding box center [455, 316] width 67 height 14
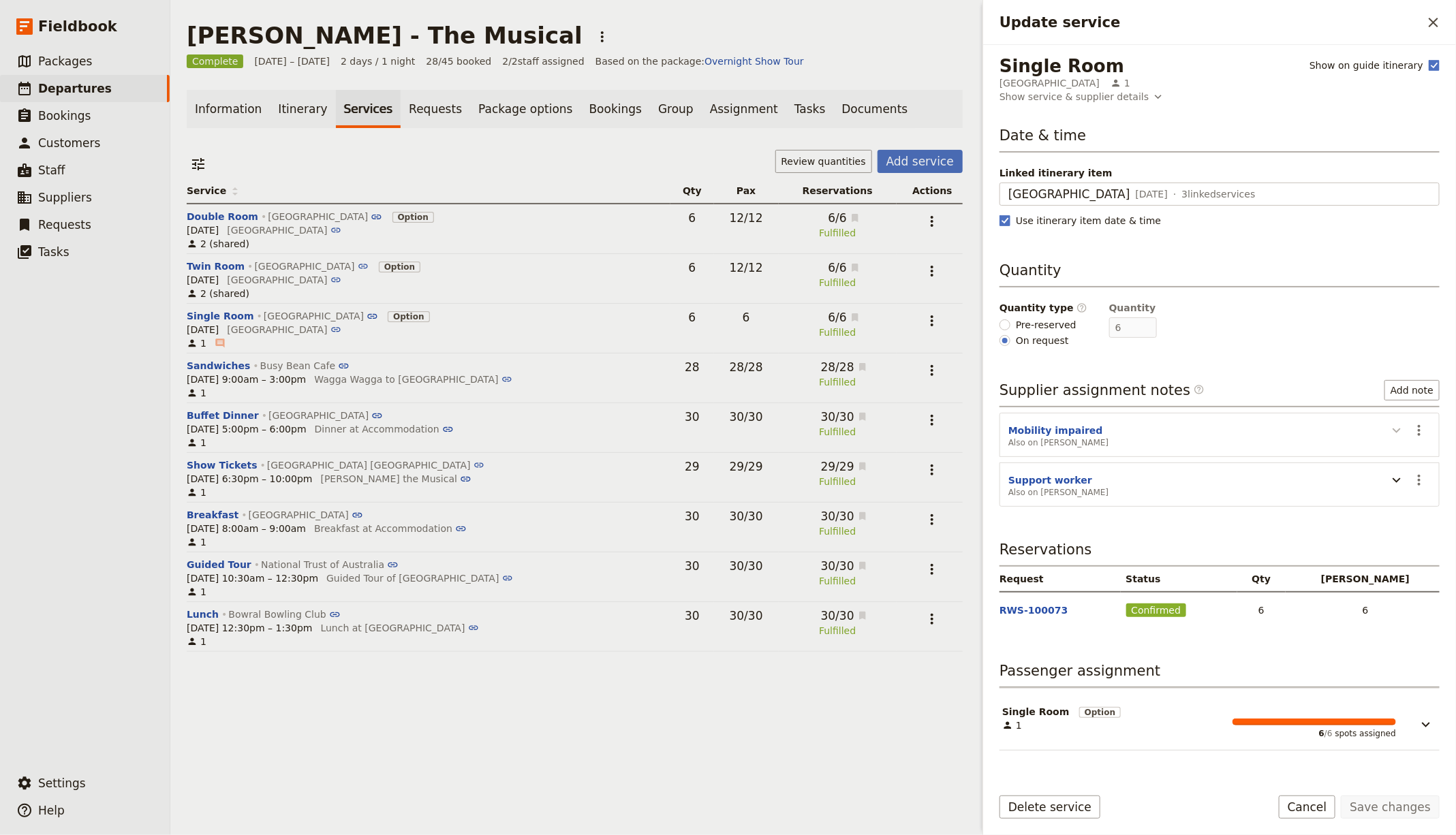
click at [1389, 429] on icon "Update service" at bounding box center [1397, 431] width 16 height 16
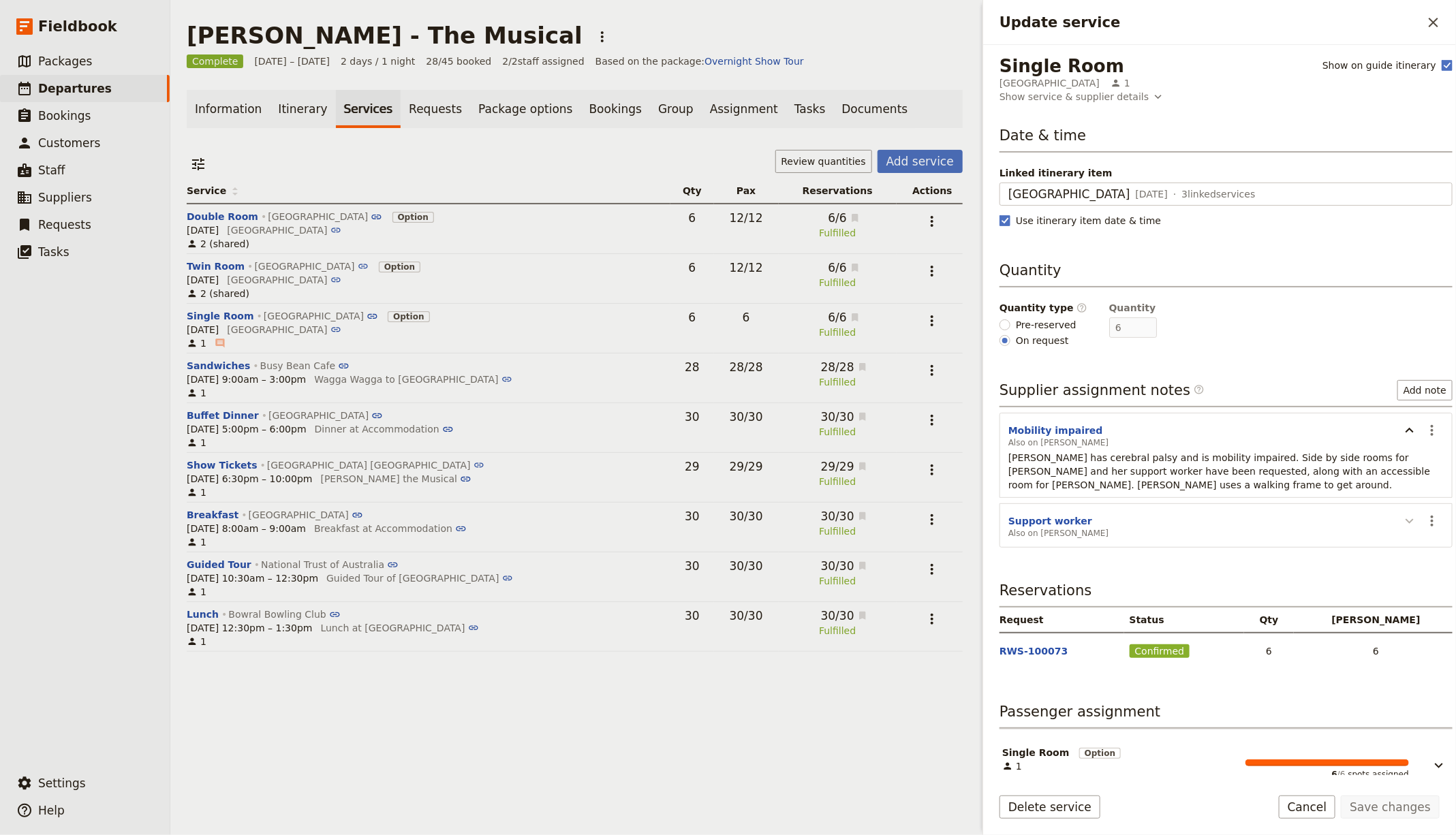
click at [1402, 522] on icon "Update service" at bounding box center [1410, 521] width 16 height 16
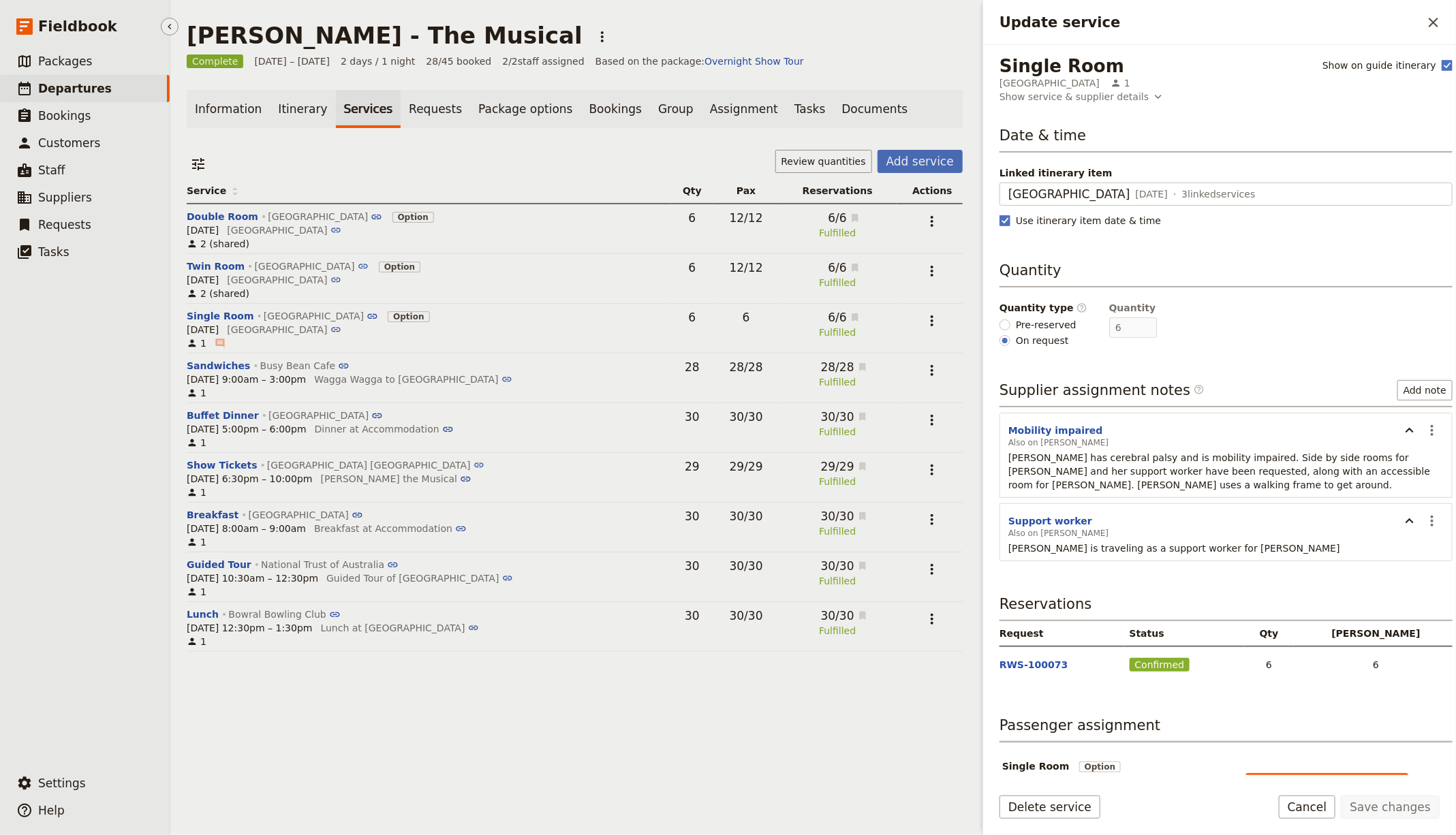
click at [52, 90] on span "Departures" at bounding box center [75, 88] width 74 height 14
select select "CREATED_AT"
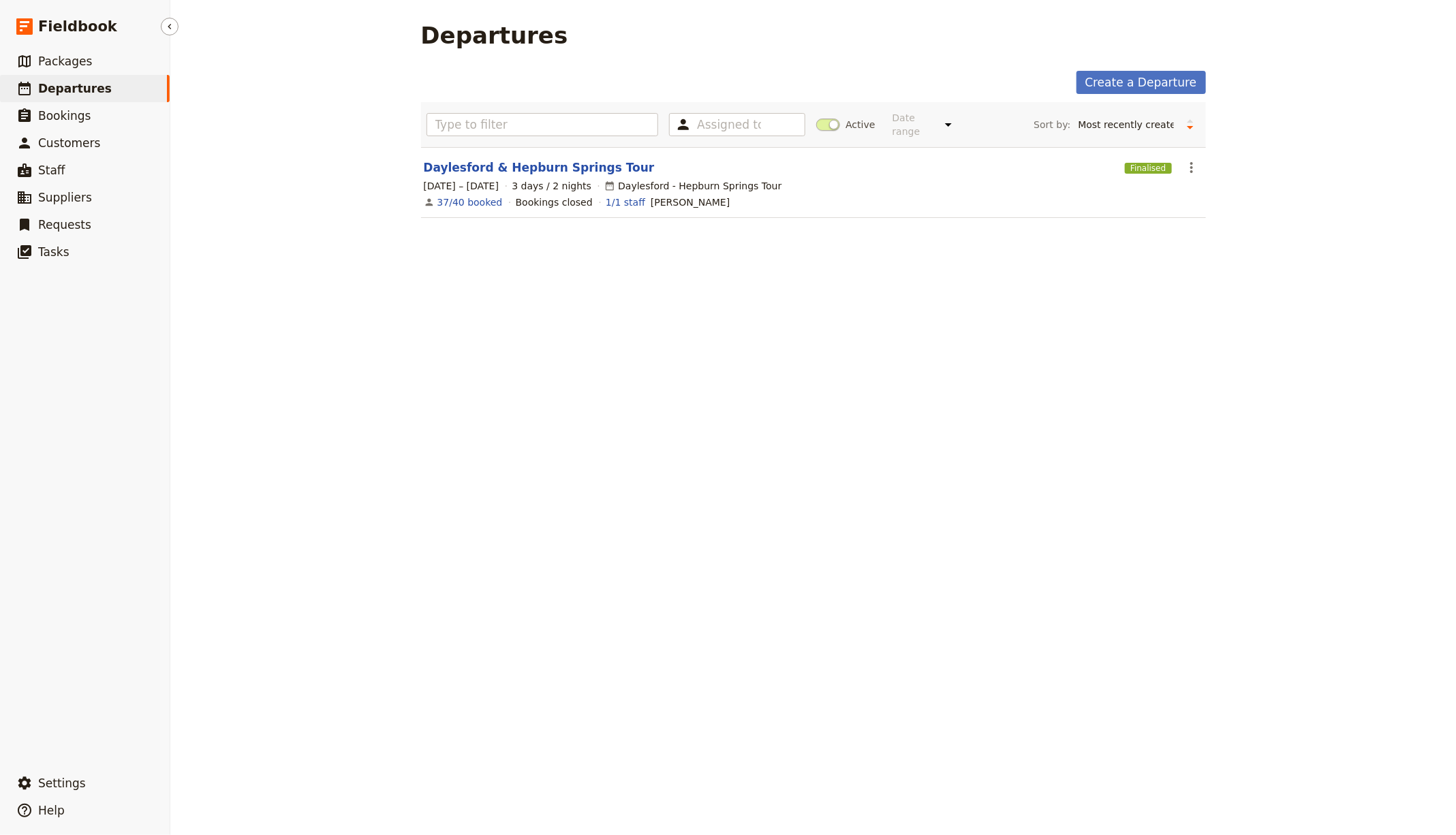
click at [105, 81] on link "​ Departures" at bounding box center [85, 88] width 169 height 27
click at [81, 57] on span "Packages" at bounding box center [64, 61] width 53 height 14
select select "UPDATED_AT"
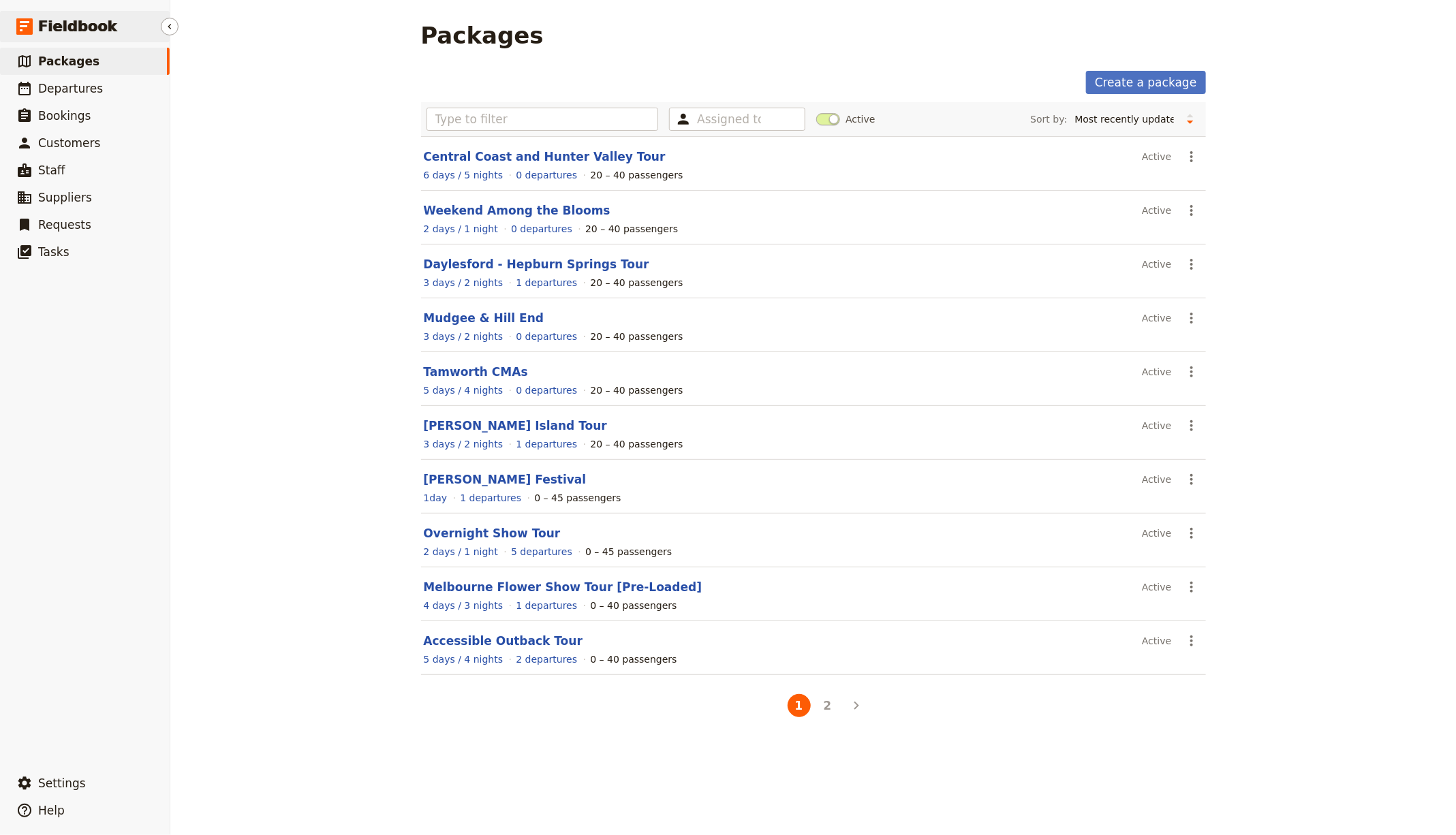
click at [25, 30] on rect at bounding box center [25, 26] width 16 height 16
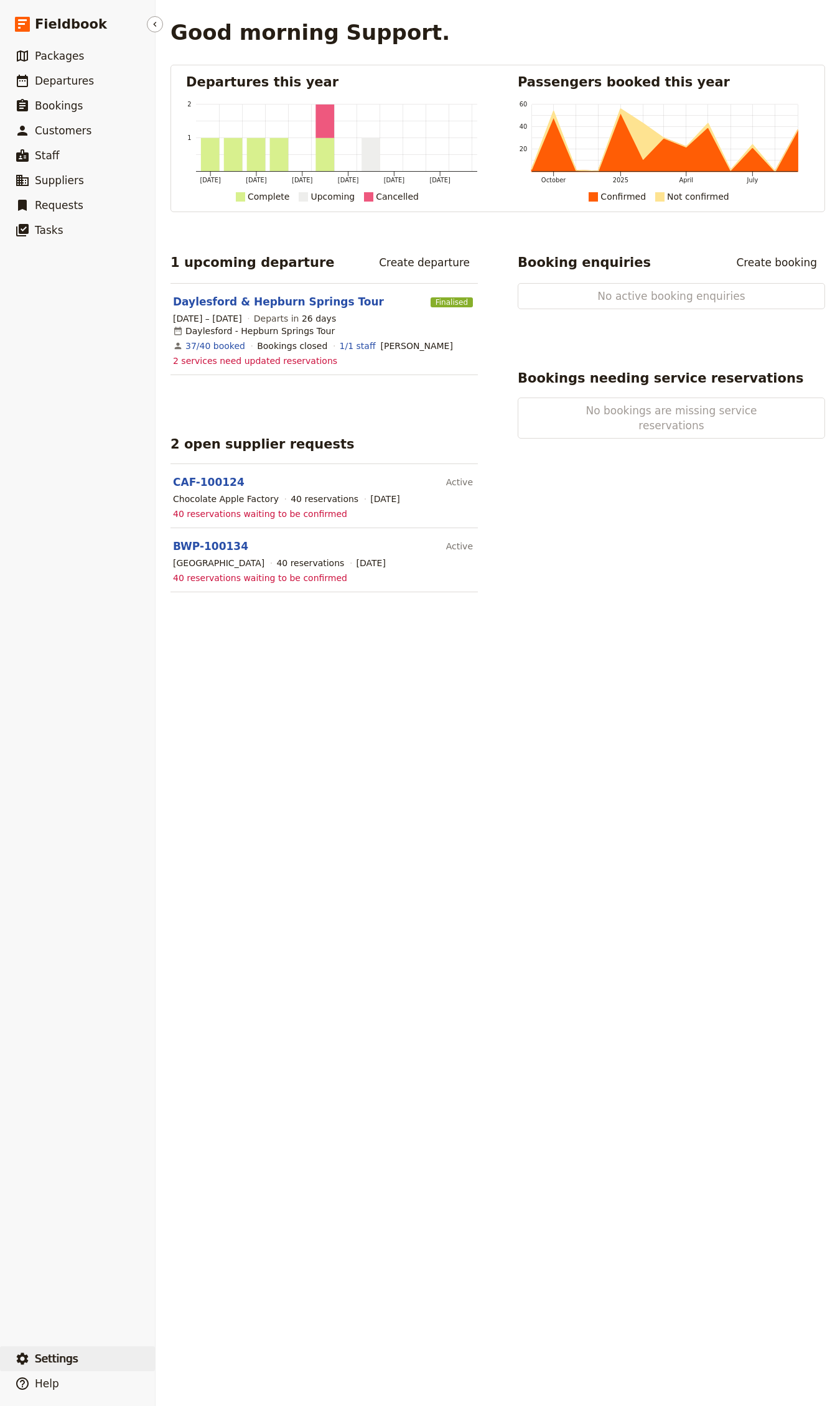
click at [86, 762] on button "​ Settings" at bounding box center [77, 1358] width 155 height 25
click at [205, 762] on span "Sign out" at bounding box center [218, 1359] width 101 height 13
